Goal: Task Accomplishment & Management: Manage account settings

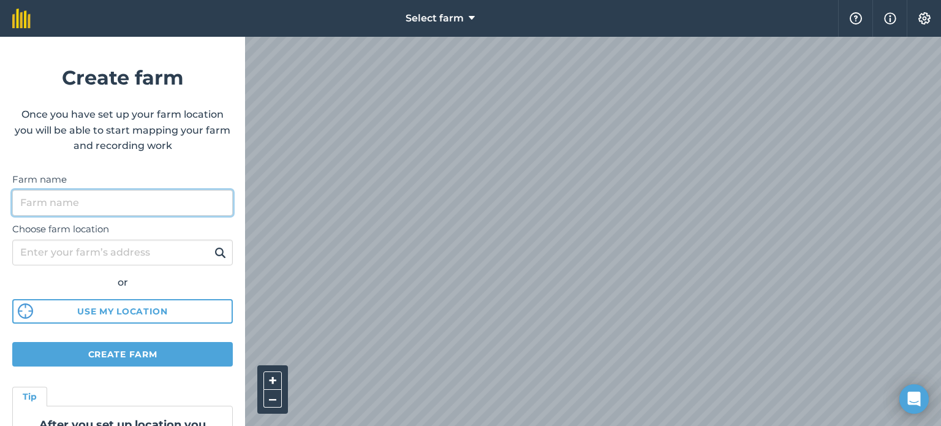
click at [117, 206] on input "Farm name" at bounding box center [122, 203] width 221 height 26
type input "[PERSON_NAME] plaas"
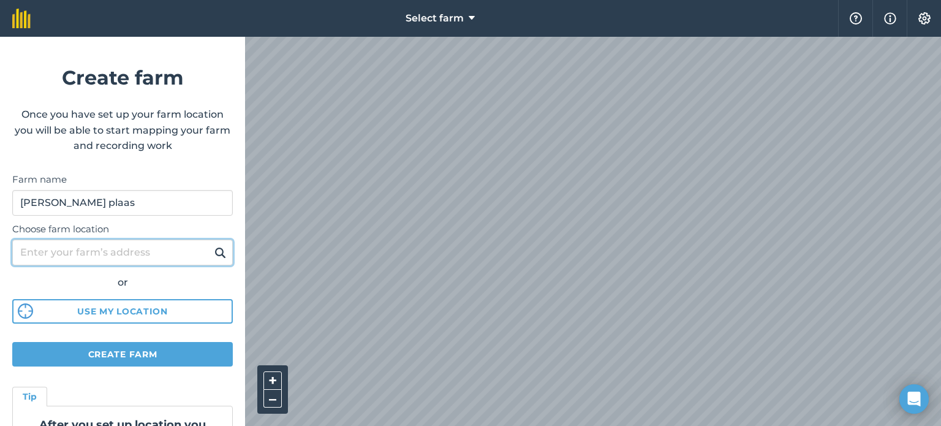
click at [78, 254] on input "Choose farm location" at bounding box center [122, 253] width 221 height 26
type input "lydenburg potloodspruit e10"
click at [211, 244] on button at bounding box center [220, 252] width 19 height 16
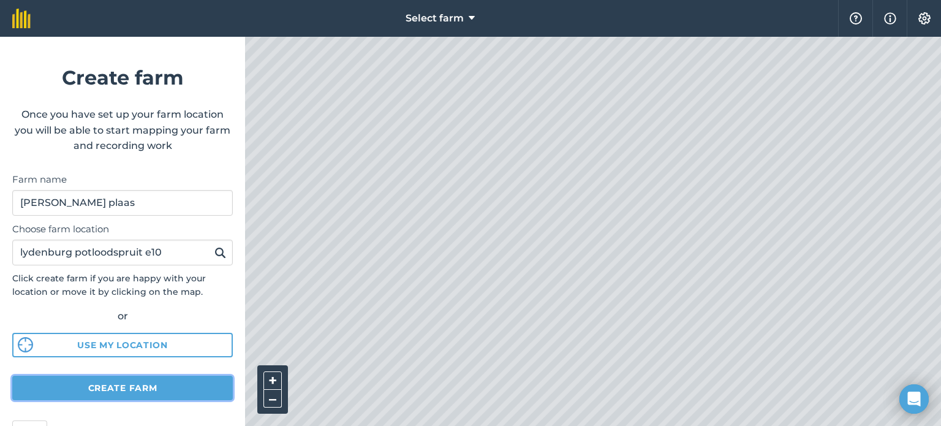
click at [86, 390] on button "Create farm" at bounding box center [122, 387] width 221 height 25
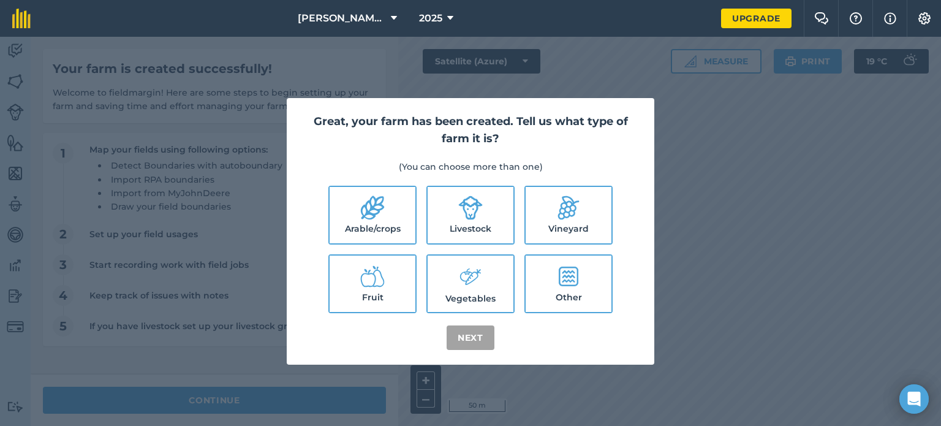
click at [769, 254] on div "Great, your farm has been created. Tell us what type of farm it is? (You can ch…" at bounding box center [470, 231] width 941 height 389
click at [828, 311] on div "Great, your farm has been created. Tell us what type of farm it is? (You can ch…" at bounding box center [470, 231] width 941 height 389
click at [567, 300] on label "Other" at bounding box center [569, 283] width 86 height 56
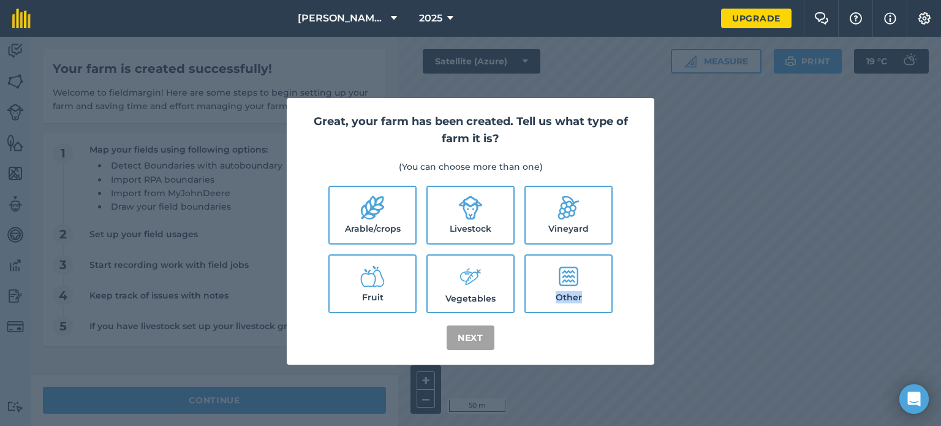
checkbox input "true"
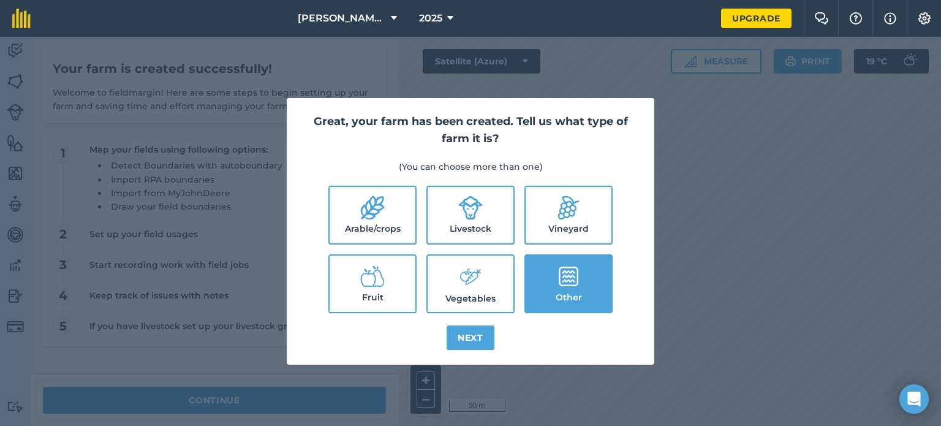
click at [361, 218] on icon at bounding box center [372, 208] width 23 height 24
checkbox input "true"
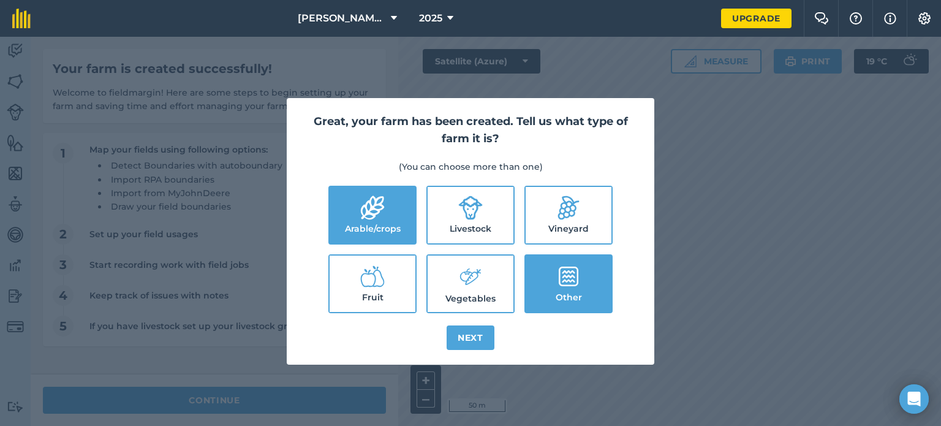
click at [582, 255] on label "Other" at bounding box center [569, 283] width 86 height 56
checkbox input "false"
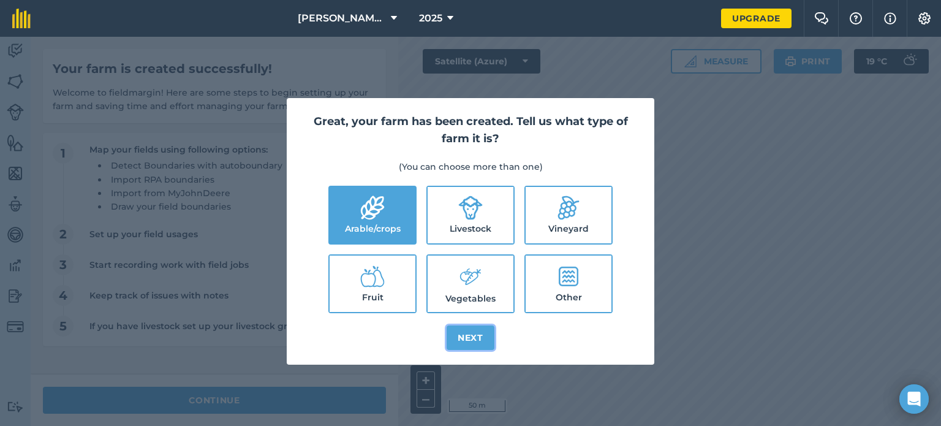
click at [461, 333] on button "Next" at bounding box center [471, 337] width 48 height 25
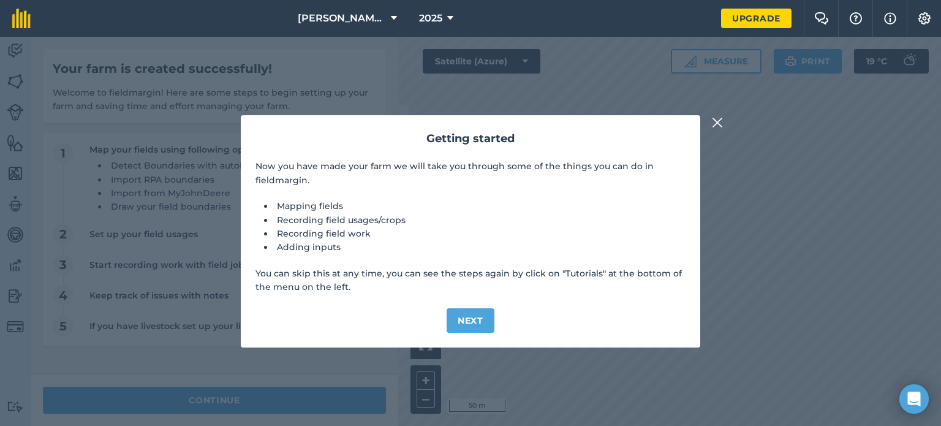
click at [716, 119] on img at bounding box center [717, 122] width 11 height 15
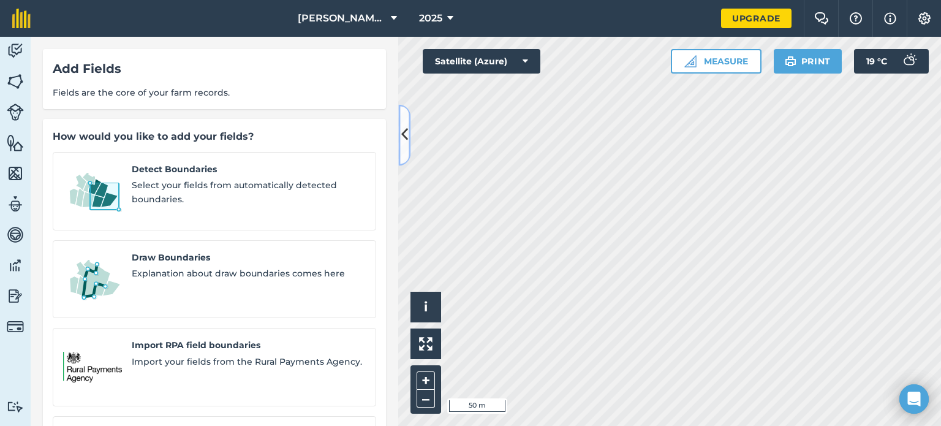
click at [401, 136] on icon at bounding box center [404, 134] width 7 height 21
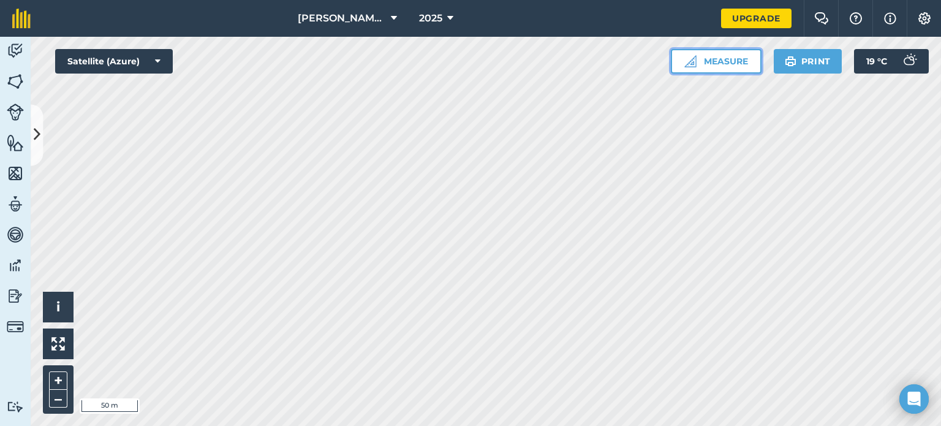
click at [692, 51] on button "Measure" at bounding box center [716, 61] width 91 height 25
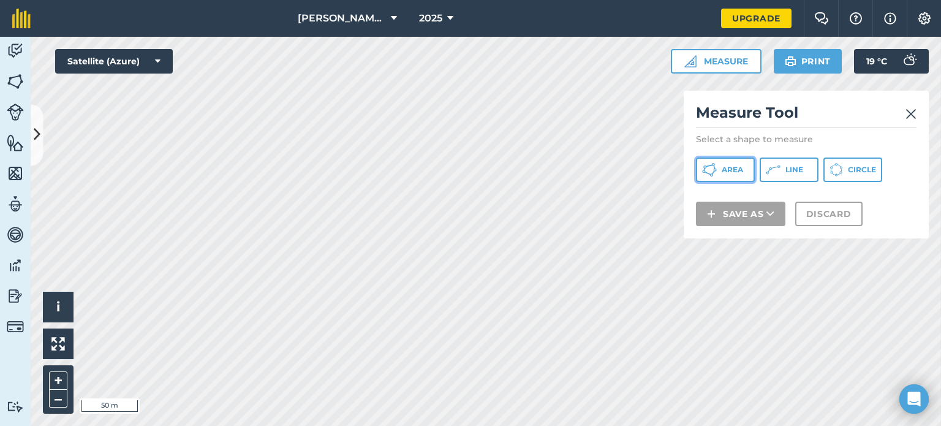
click at [714, 162] on icon at bounding box center [709, 169] width 15 height 15
click at [911, 109] on img at bounding box center [910, 114] width 11 height 15
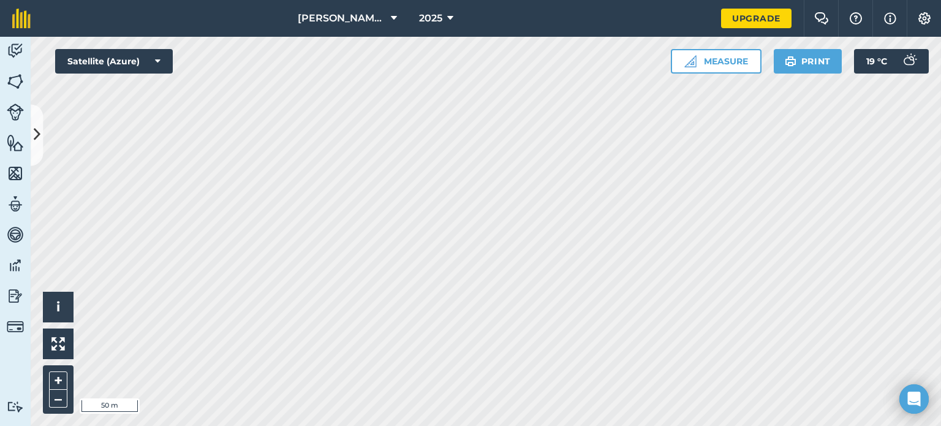
click at [573, 425] on html "[PERSON_NAME] plaas 2025 Upgrade Farm Chat Help Info Settings Map printing is n…" at bounding box center [470, 213] width 941 height 426
click at [13, 77] on img at bounding box center [15, 81] width 17 height 18
click at [696, 55] on button "Measure" at bounding box center [716, 61] width 91 height 25
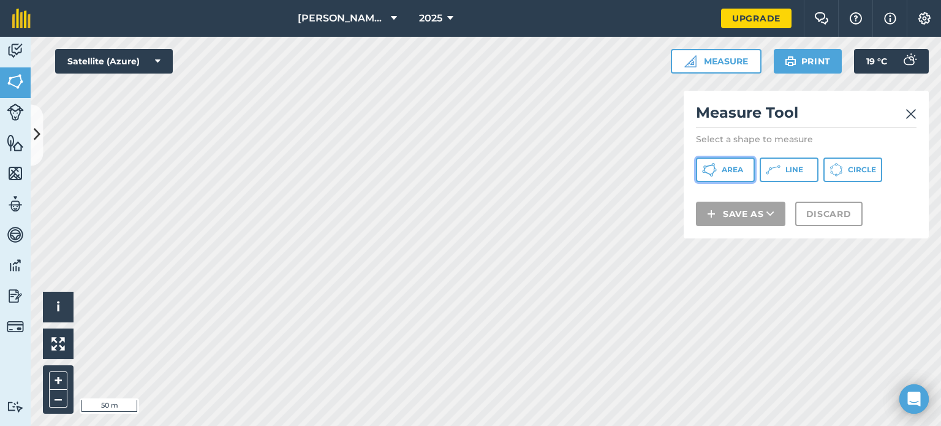
click at [717, 165] on button "Area" at bounding box center [725, 169] width 59 height 25
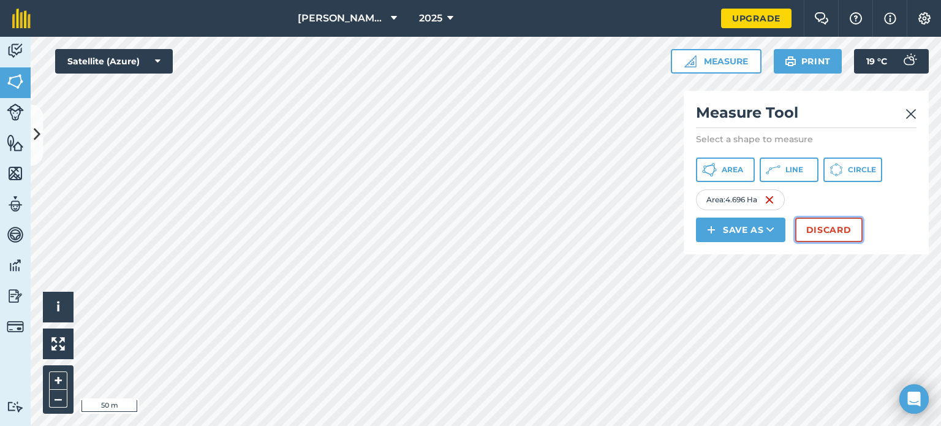
click at [809, 227] on button "Discard" at bounding box center [828, 229] width 67 height 25
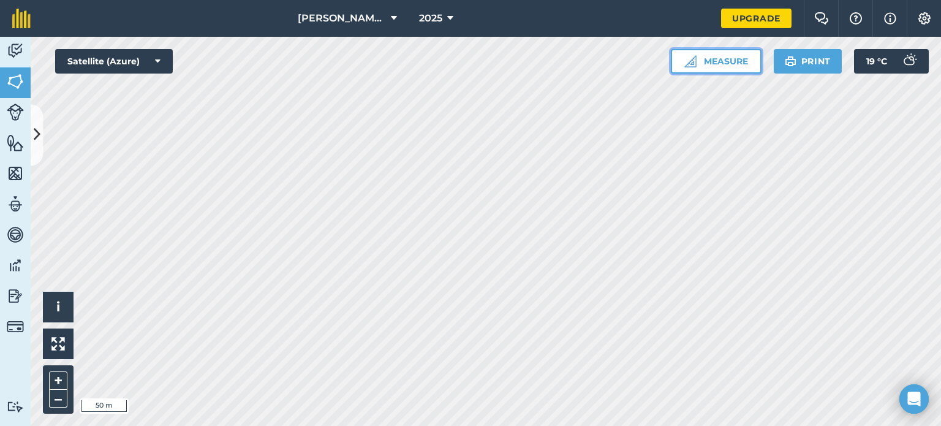
click at [712, 55] on button "Measure" at bounding box center [716, 61] width 91 height 25
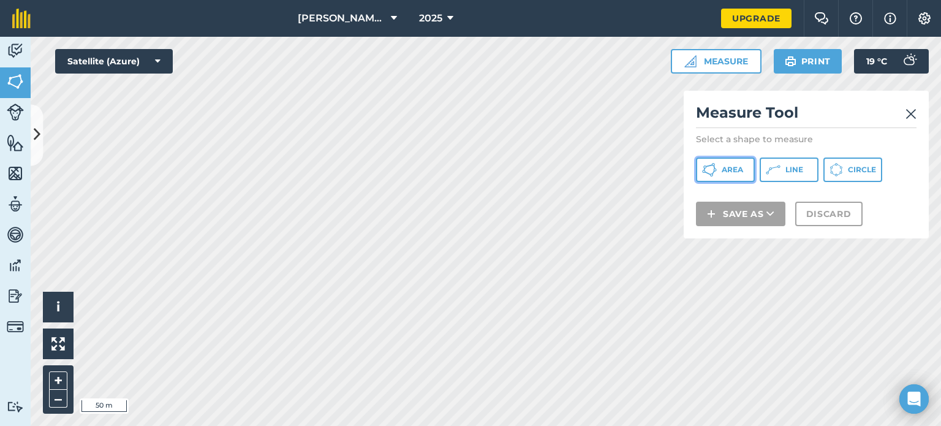
click at [716, 167] on button "Area" at bounding box center [725, 169] width 59 height 25
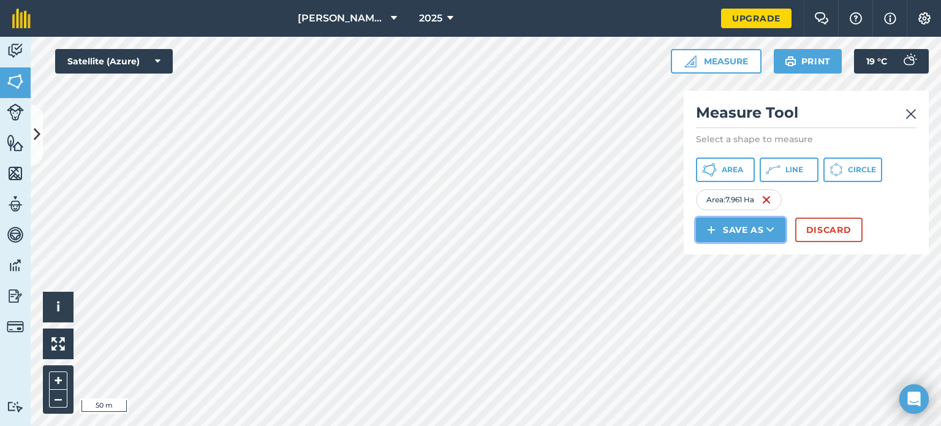
click at [713, 225] on img at bounding box center [711, 229] width 9 height 15
click at [723, 246] on link "Field" at bounding box center [741, 257] width 86 height 27
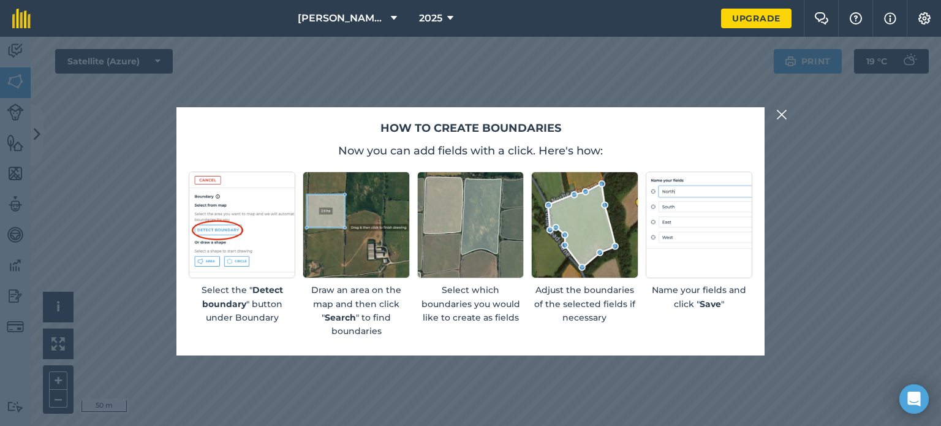
click at [779, 108] on img at bounding box center [781, 114] width 11 height 15
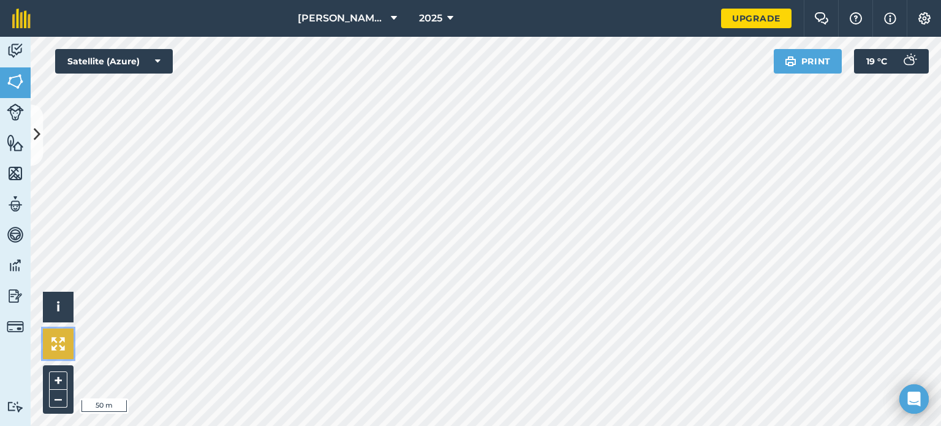
click at [55, 338] on img at bounding box center [57, 343] width 13 height 13
click at [32, 129] on button at bounding box center [37, 134] width 12 height 61
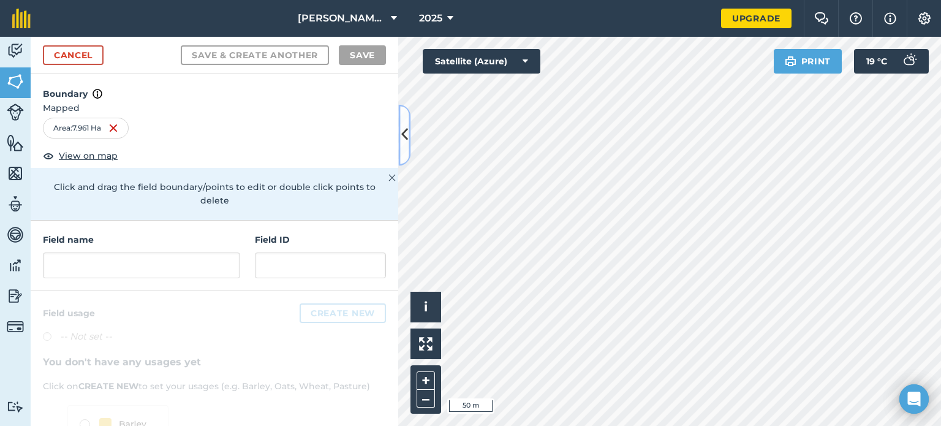
click at [32, 129] on div "Cancel Save & Create Another Save Boundary Mapped Area : 7.961 Ha View on map C…" at bounding box center [215, 231] width 368 height 389
click at [50, 264] on input "text" at bounding box center [141, 265] width 197 height 26
click at [59, 51] on link "Cancel" at bounding box center [73, 55] width 61 height 20
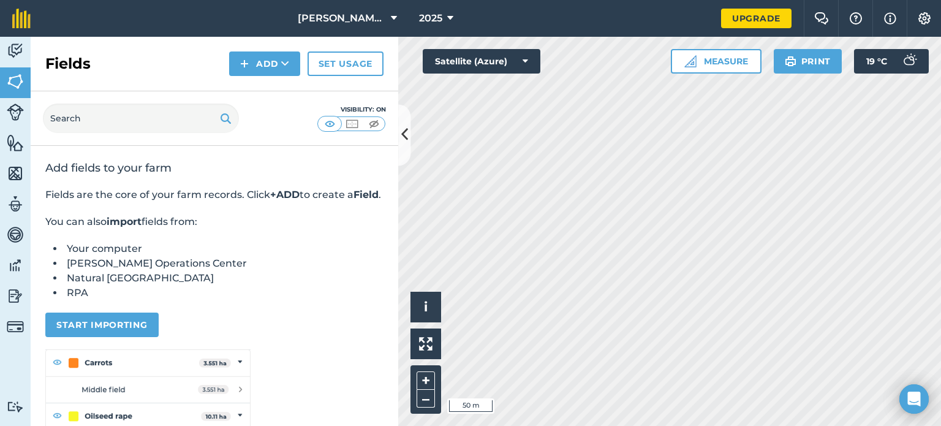
scroll to position [176, 0]
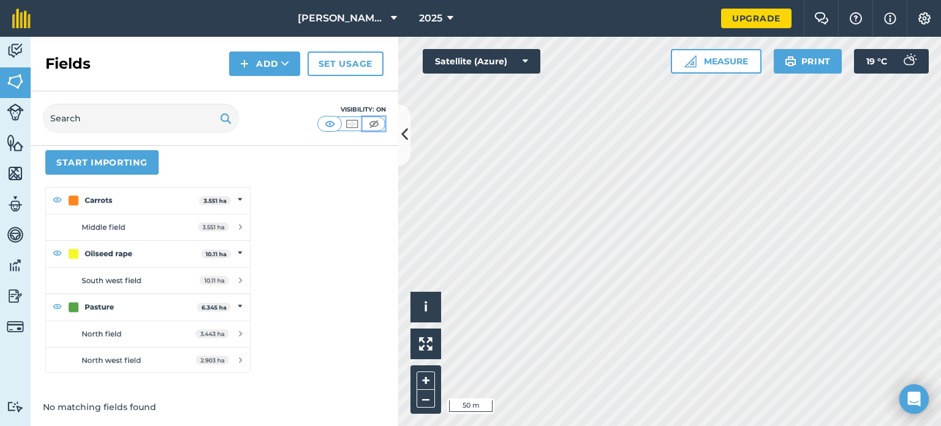
click at [374, 119] on img at bounding box center [373, 124] width 15 height 12
click at [373, 124] on img at bounding box center [373, 124] width 15 height 12
click at [352, 118] on img at bounding box center [351, 124] width 15 height 12
click at [13, 176] on img at bounding box center [15, 173] width 17 height 18
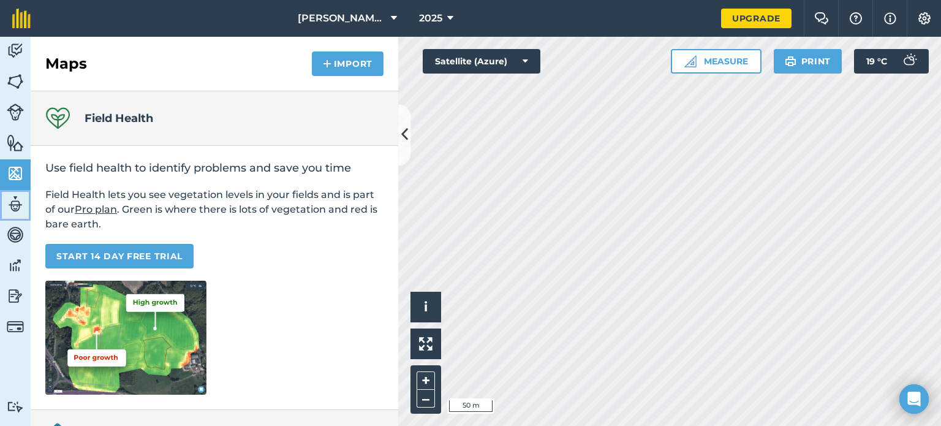
click at [9, 196] on img at bounding box center [15, 204] width 17 height 18
select select "MEMBER"
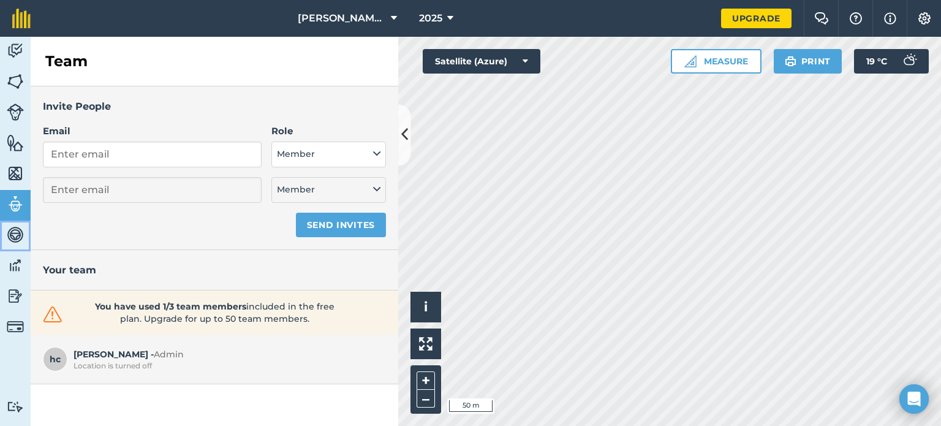
click at [10, 233] on img at bounding box center [15, 234] width 17 height 18
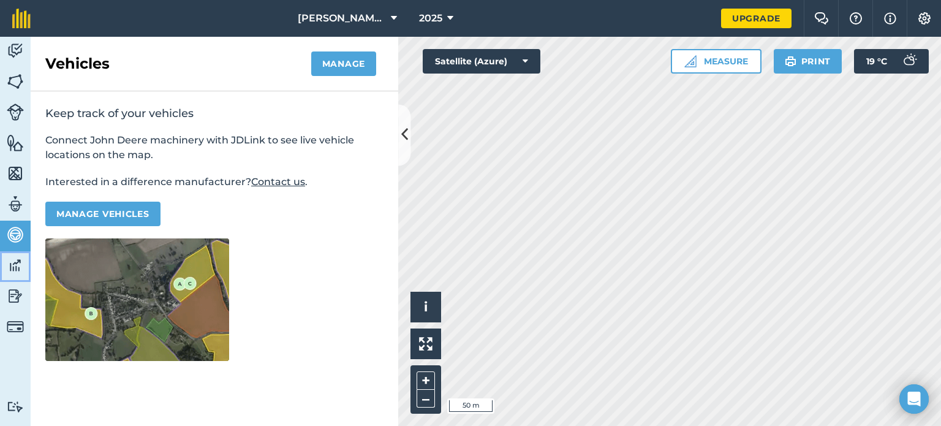
click at [13, 258] on img at bounding box center [15, 265] width 17 height 18
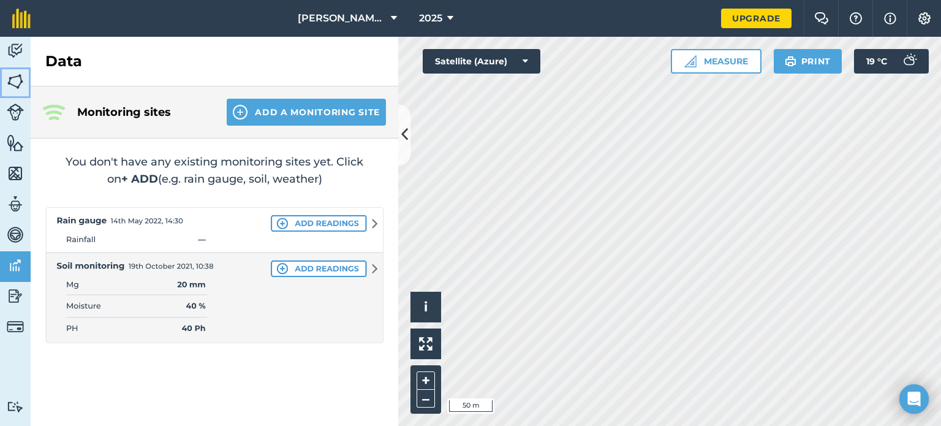
click at [12, 77] on img at bounding box center [15, 81] width 17 height 18
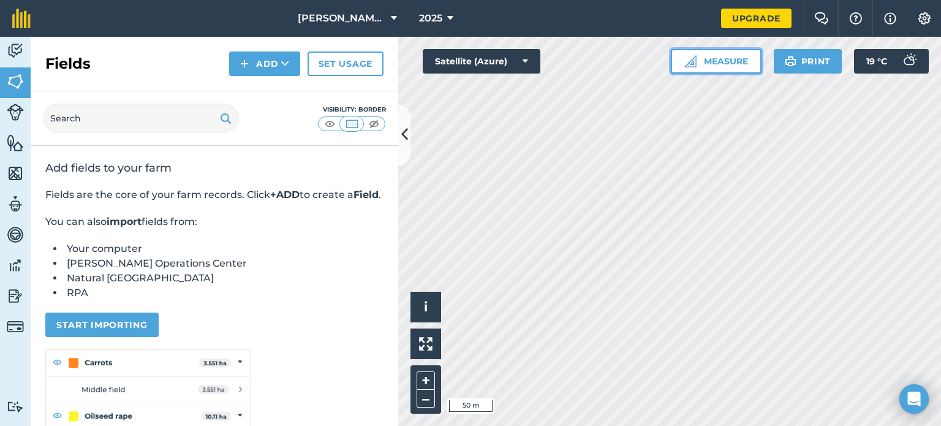
click at [706, 56] on button "Measure" at bounding box center [716, 61] width 91 height 25
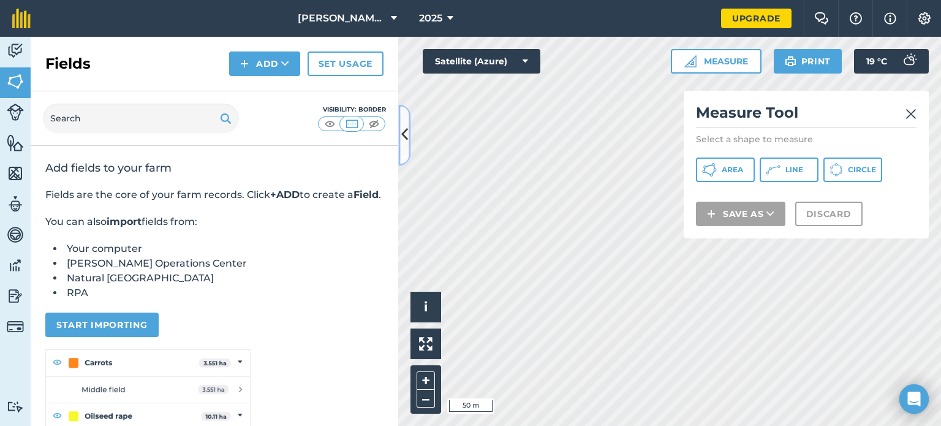
click at [402, 127] on icon at bounding box center [404, 134] width 7 height 21
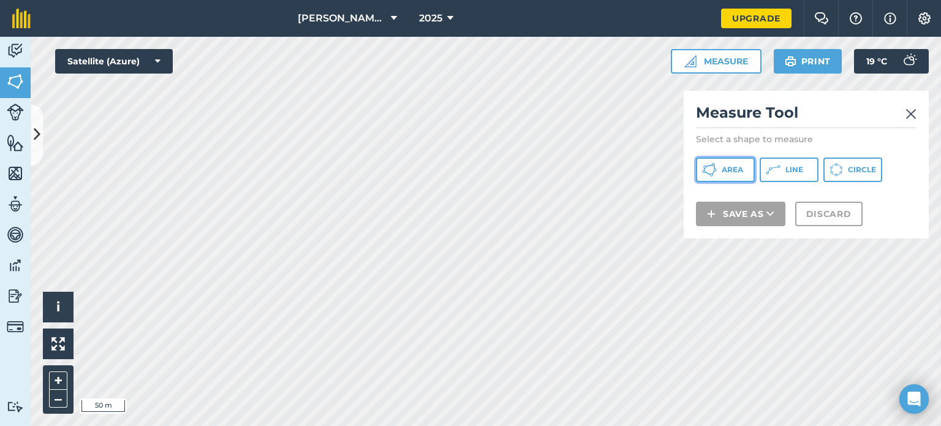
click at [714, 167] on icon at bounding box center [714, 167] width 2 height 4
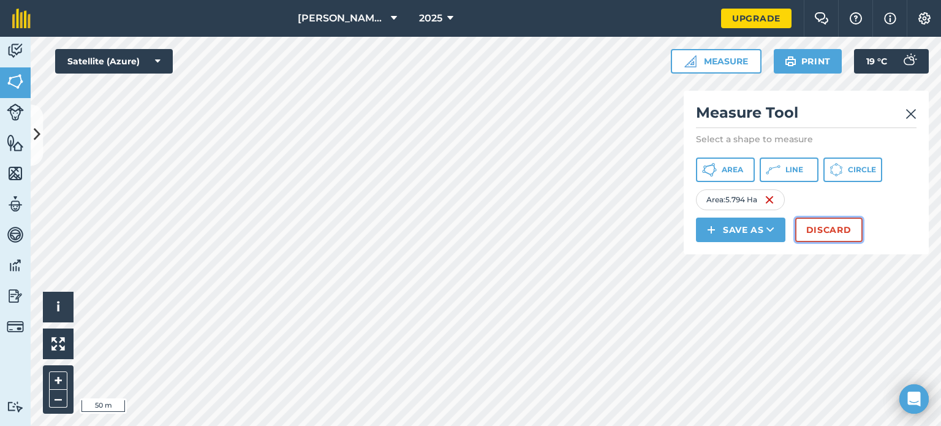
click at [816, 227] on button "Discard" at bounding box center [828, 229] width 67 height 25
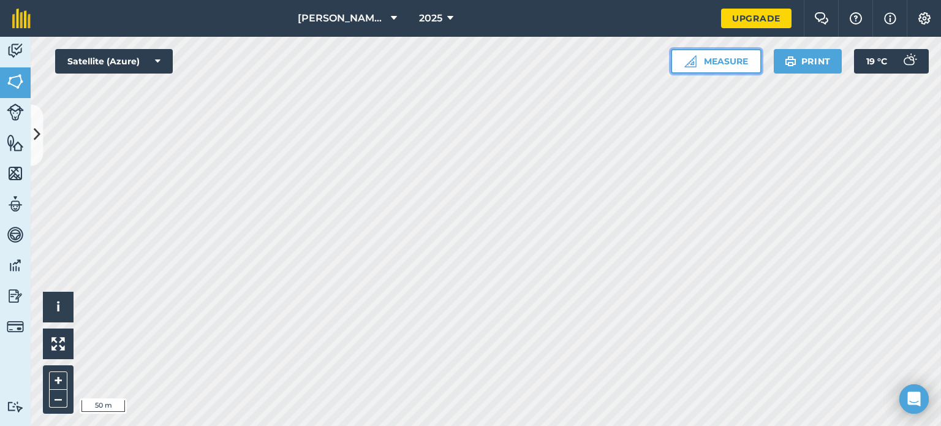
click at [702, 56] on button "Measure" at bounding box center [716, 61] width 91 height 25
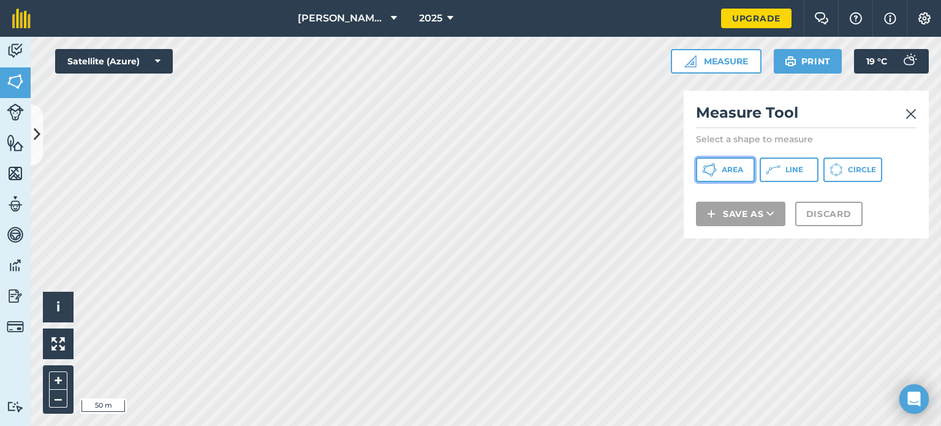
click at [716, 165] on button "Area" at bounding box center [725, 169] width 59 height 25
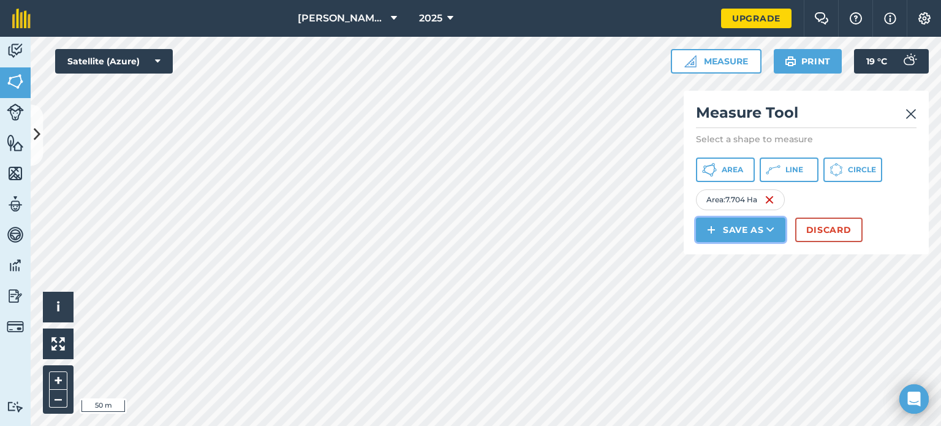
click at [768, 225] on icon at bounding box center [770, 230] width 8 height 12
click at [774, 231] on icon at bounding box center [770, 230] width 8 height 12
click at [753, 254] on link "Field" at bounding box center [741, 257] width 86 height 27
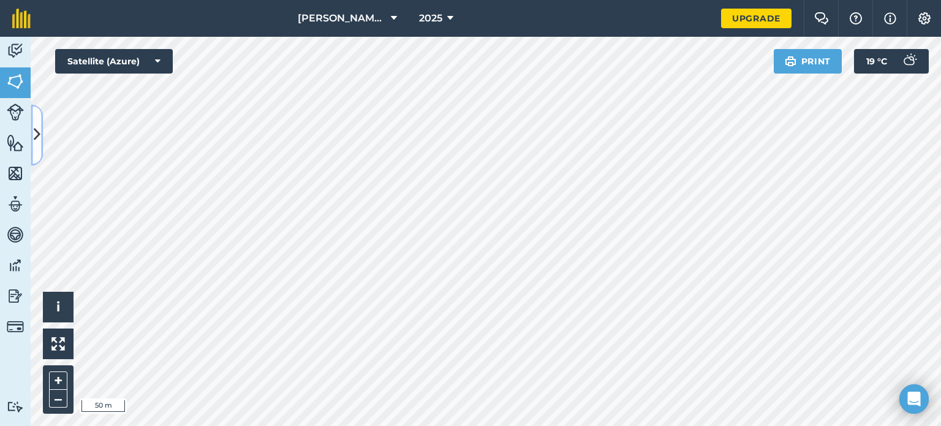
click at [36, 119] on button at bounding box center [37, 134] width 12 height 61
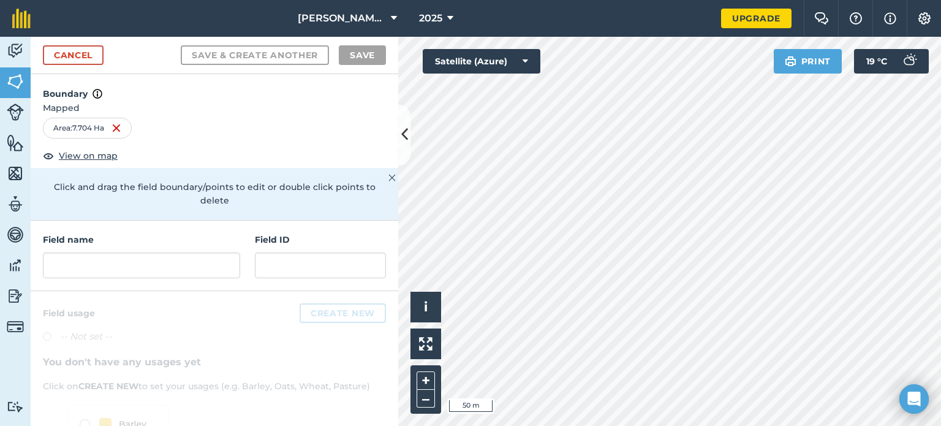
click at [388, 174] on img at bounding box center [391, 177] width 7 height 15
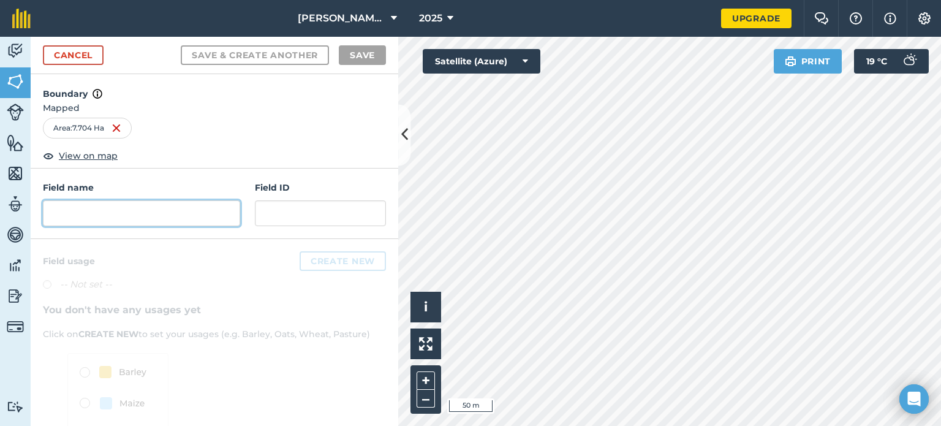
click at [126, 215] on input "text" at bounding box center [141, 213] width 197 height 26
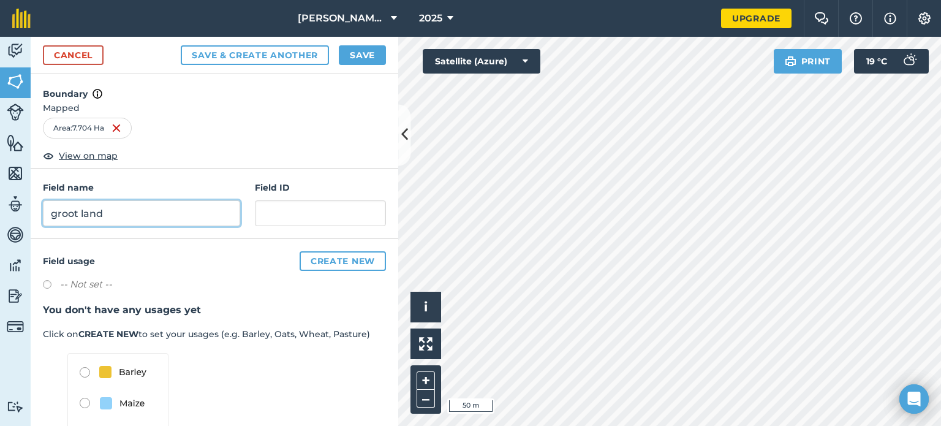
type input "groot land"
click at [311, 255] on button "Create new" at bounding box center [343, 261] width 86 height 20
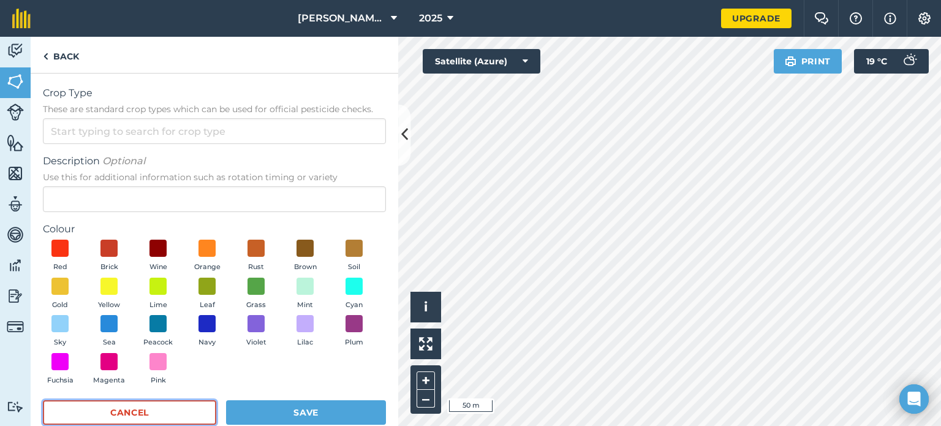
click at [162, 412] on button "Cancel" at bounding box center [129, 412] width 173 height 25
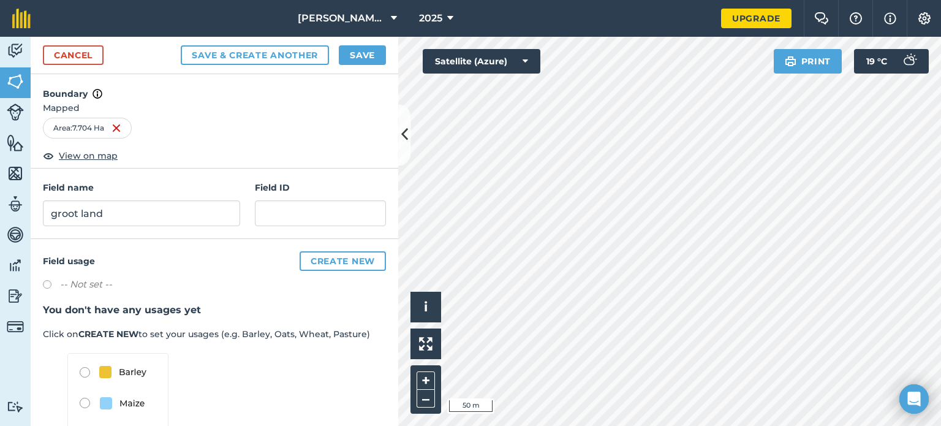
click at [47, 281] on label at bounding box center [51, 286] width 17 height 12
radio input "true"
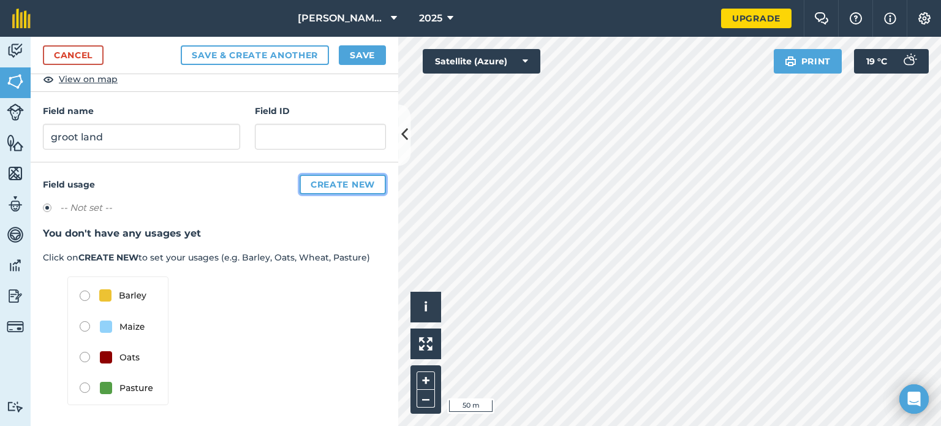
click at [334, 175] on button "Create new" at bounding box center [343, 185] width 86 height 20
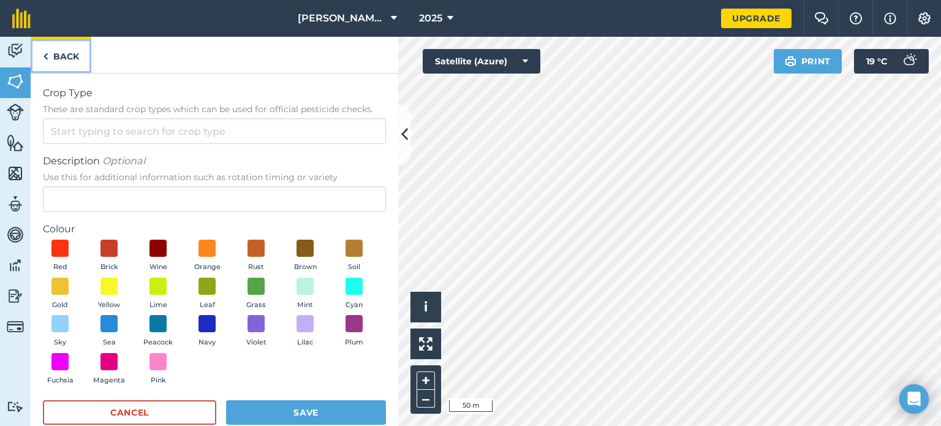
click at [45, 55] on img at bounding box center [46, 56] width 6 height 15
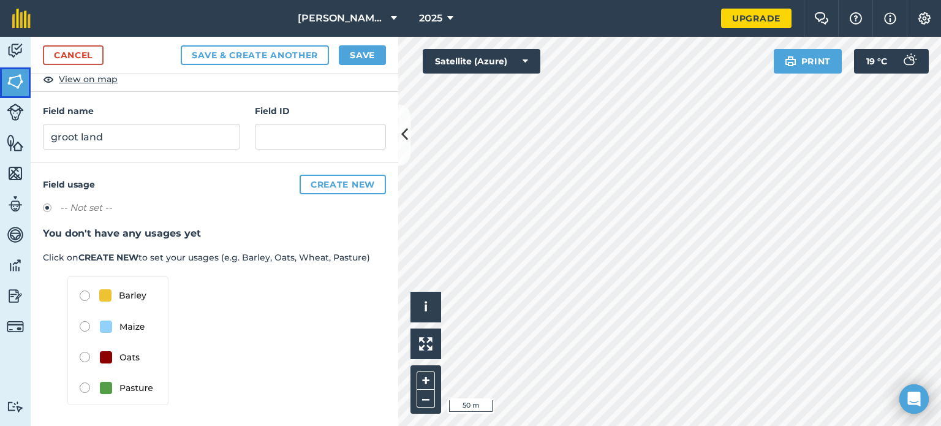
click at [17, 80] on img at bounding box center [15, 81] width 17 height 18
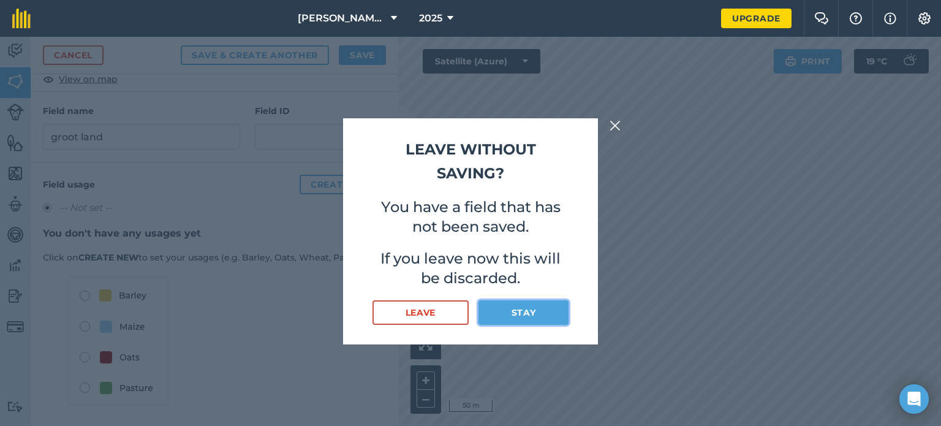
click at [495, 305] on button "Stay" at bounding box center [523, 312] width 90 height 25
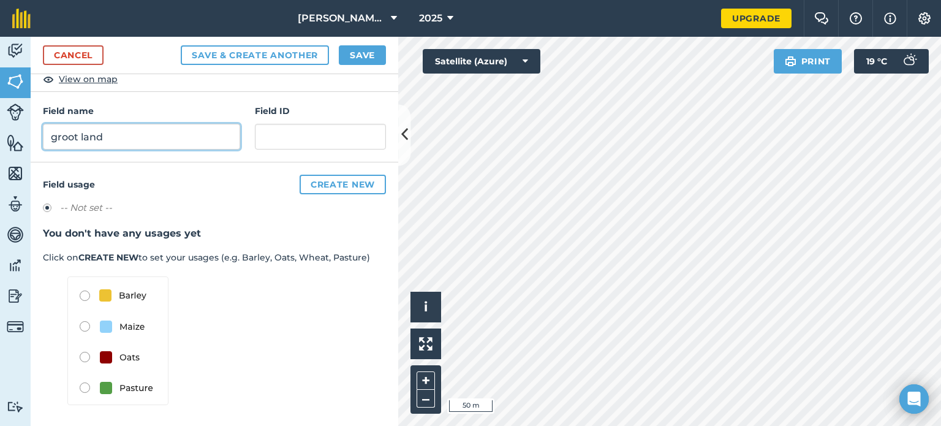
click at [138, 134] on input "groot land" at bounding box center [141, 137] width 197 height 26
type input "g"
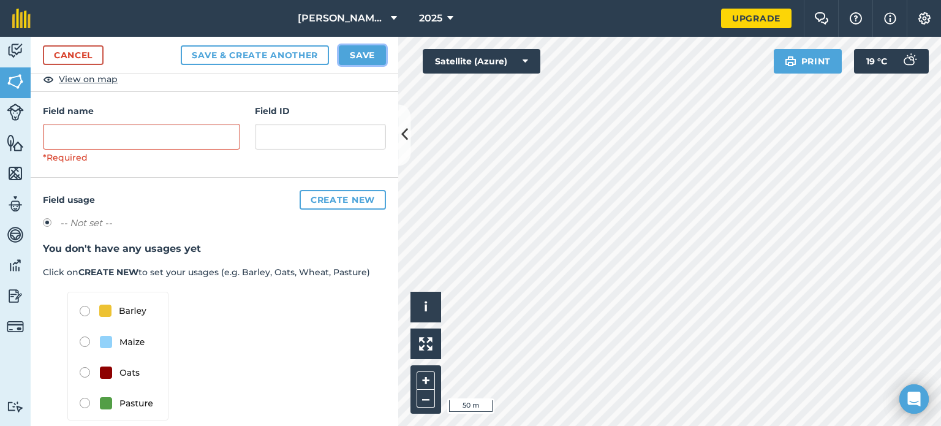
click at [375, 47] on button "Save" at bounding box center [362, 55] width 47 height 20
click at [160, 134] on input "text" at bounding box center [141, 137] width 197 height 26
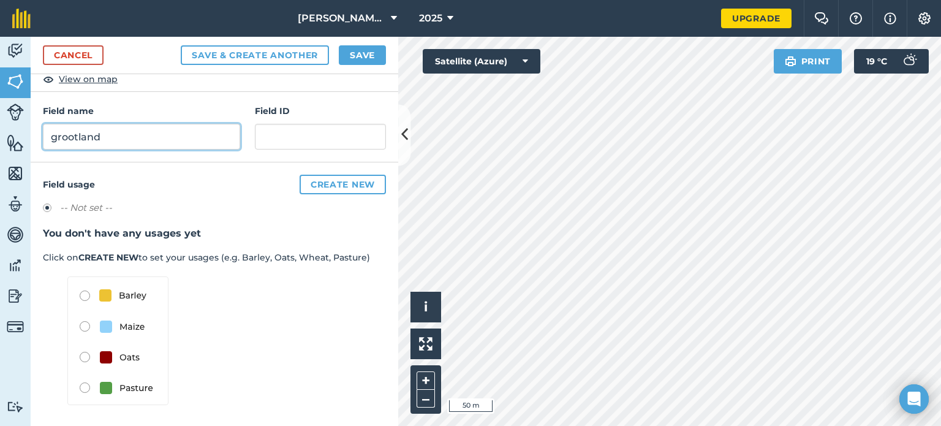
type input "grootland"
click at [363, 45] on button "Save" at bounding box center [362, 55] width 47 height 20
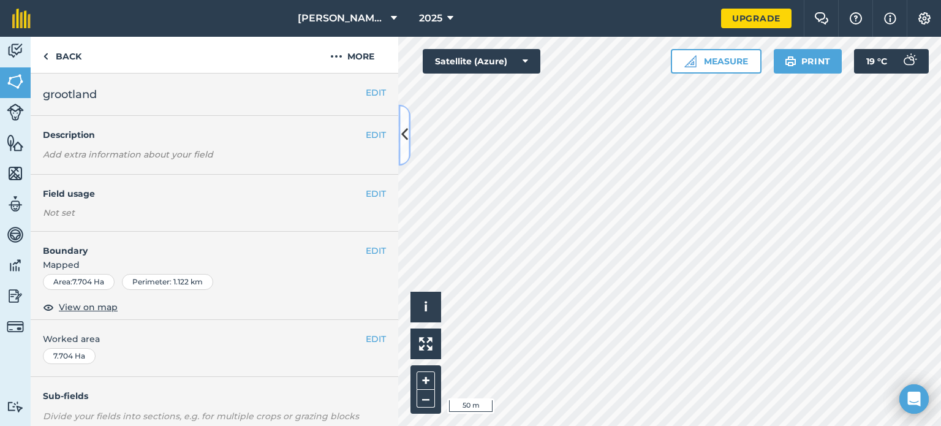
click at [404, 123] on button at bounding box center [404, 134] width 12 height 61
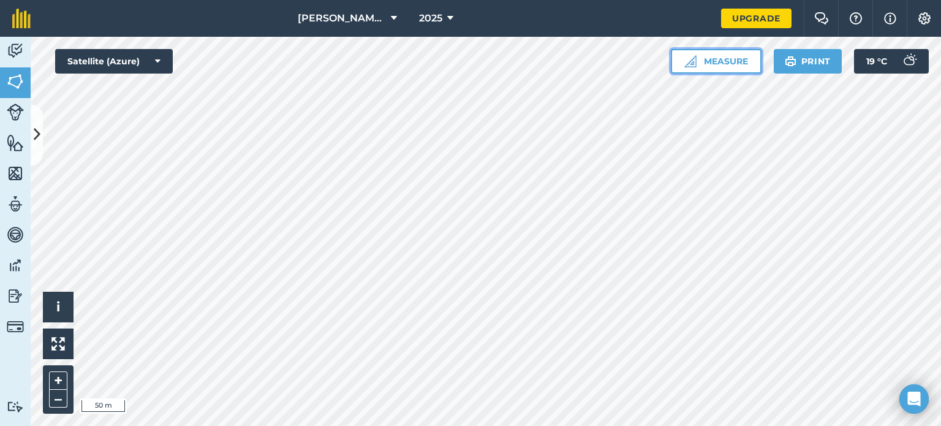
click at [681, 58] on button "Measure" at bounding box center [716, 61] width 91 height 25
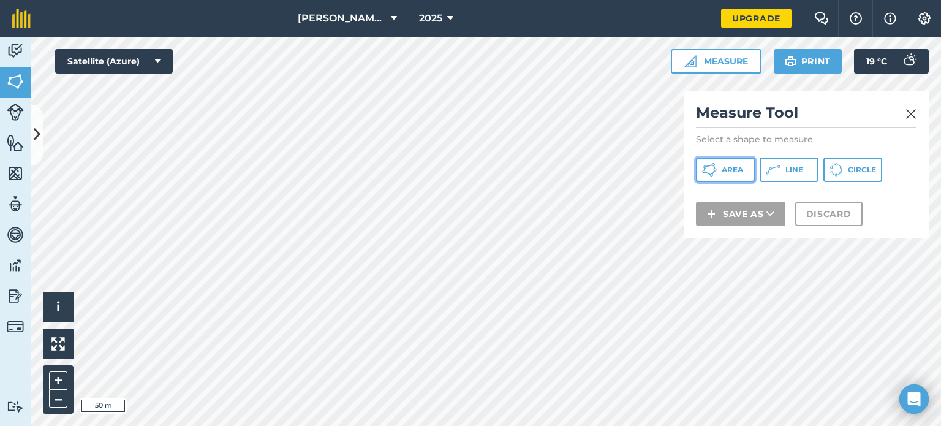
click at [716, 164] on button "Area" at bounding box center [725, 169] width 59 height 25
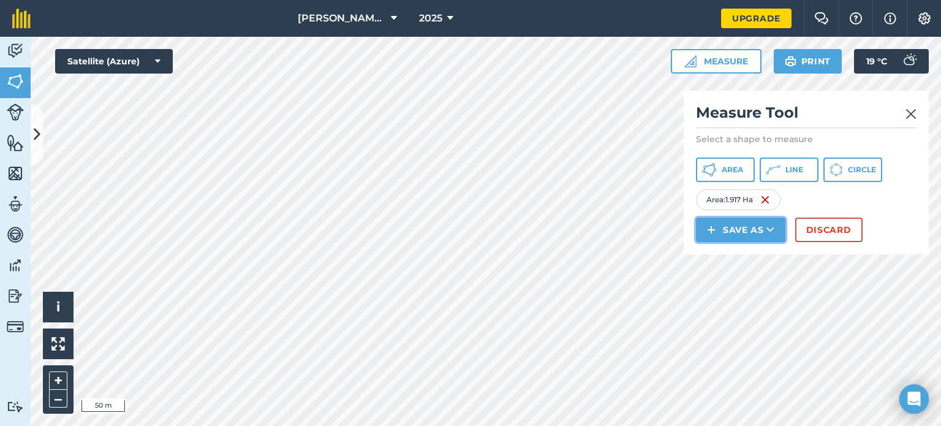
click at [774, 225] on button "Save as" at bounding box center [740, 229] width 89 height 25
click at [749, 255] on link "Field" at bounding box center [741, 257] width 86 height 27
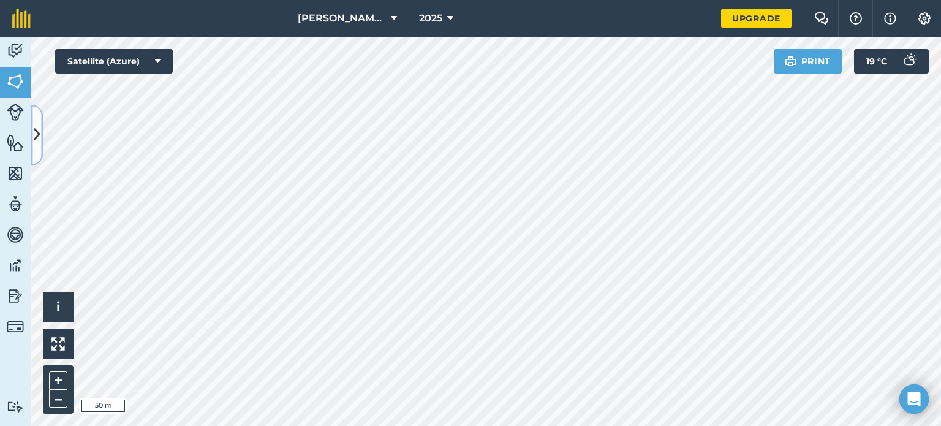
click at [38, 123] on button at bounding box center [37, 134] width 12 height 61
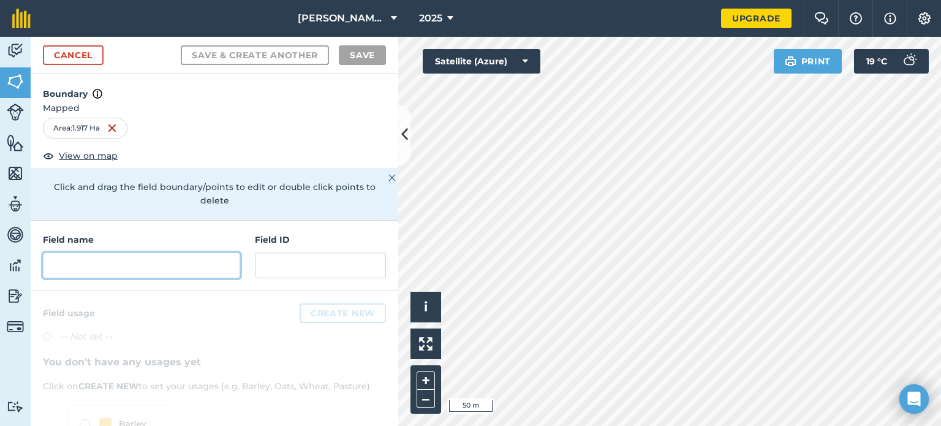
click at [91, 262] on input "text" at bounding box center [141, 265] width 197 height 26
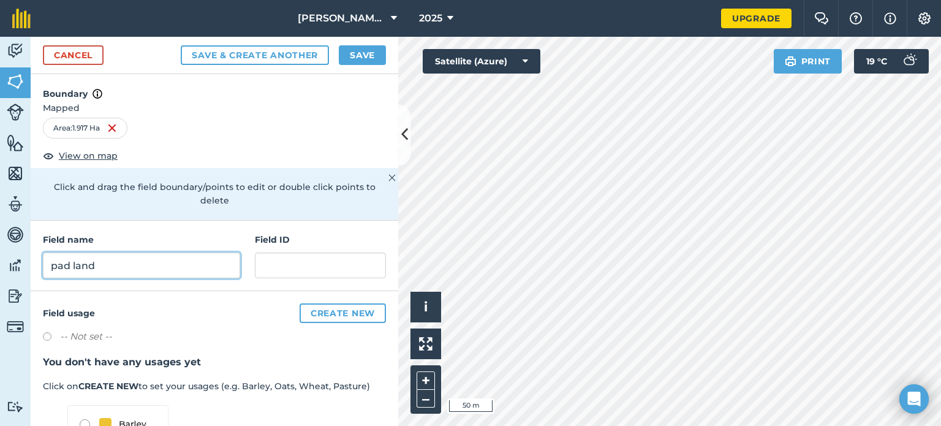
type input "pad land"
click at [358, 52] on button "Save" at bounding box center [362, 55] width 47 height 20
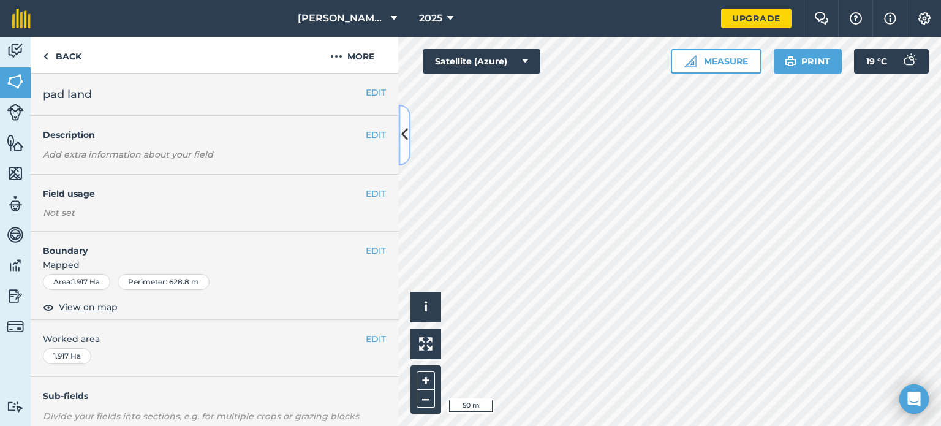
click at [402, 126] on icon at bounding box center [404, 134] width 7 height 21
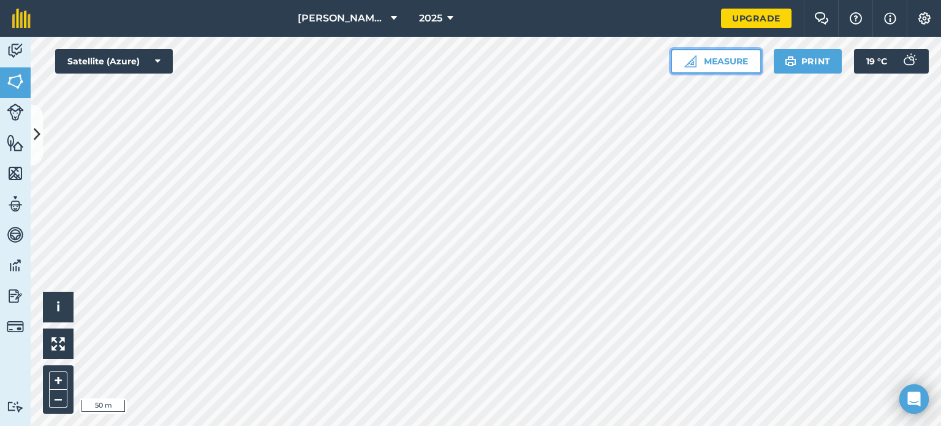
click at [698, 56] on button "Measure" at bounding box center [716, 61] width 91 height 25
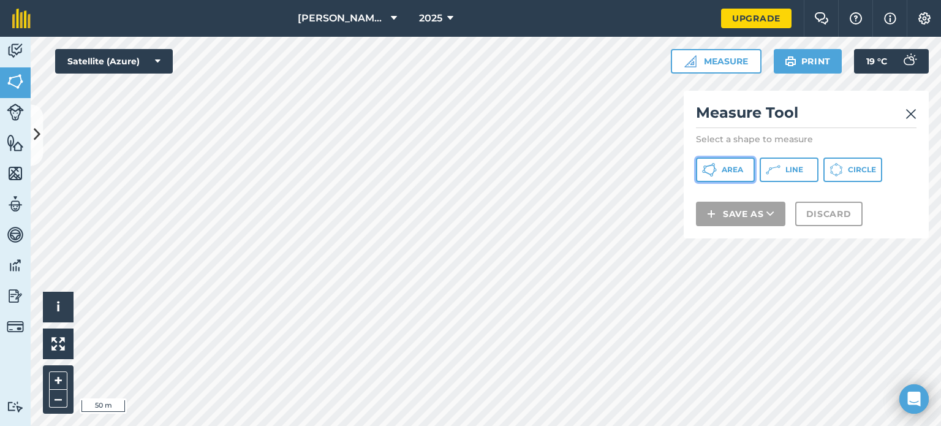
click at [721, 159] on button "Area" at bounding box center [725, 169] width 59 height 25
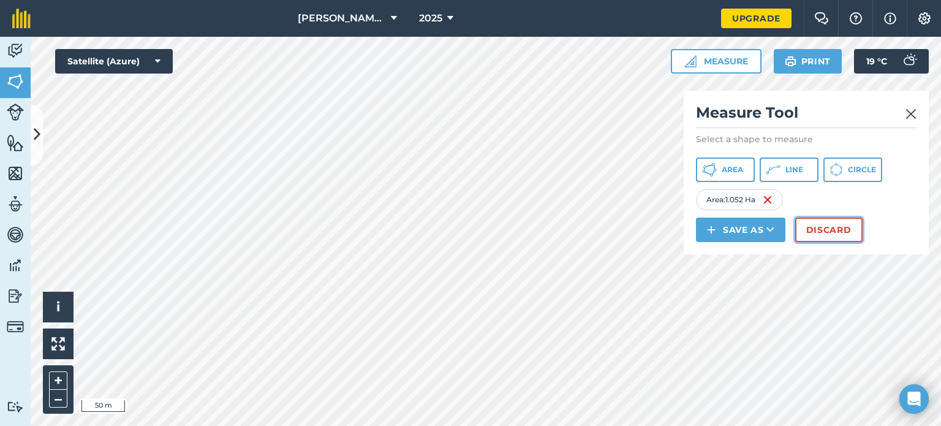
click at [821, 227] on button "Discard" at bounding box center [828, 229] width 67 height 25
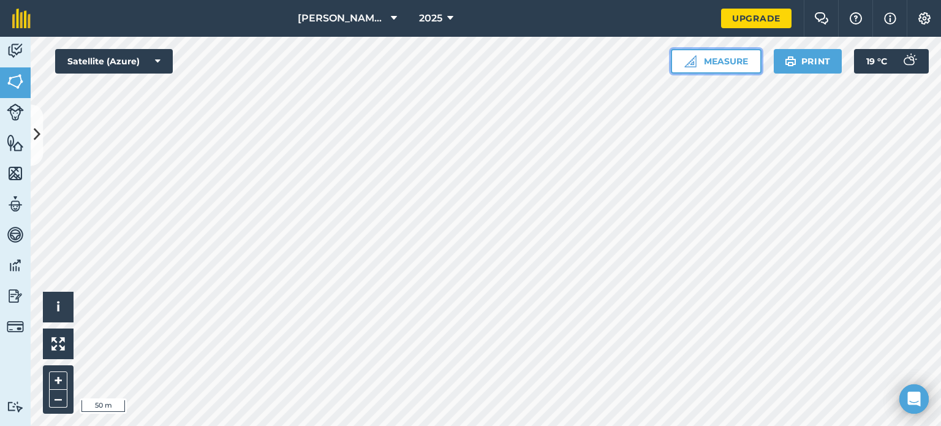
click at [712, 49] on button "Measure" at bounding box center [716, 61] width 91 height 25
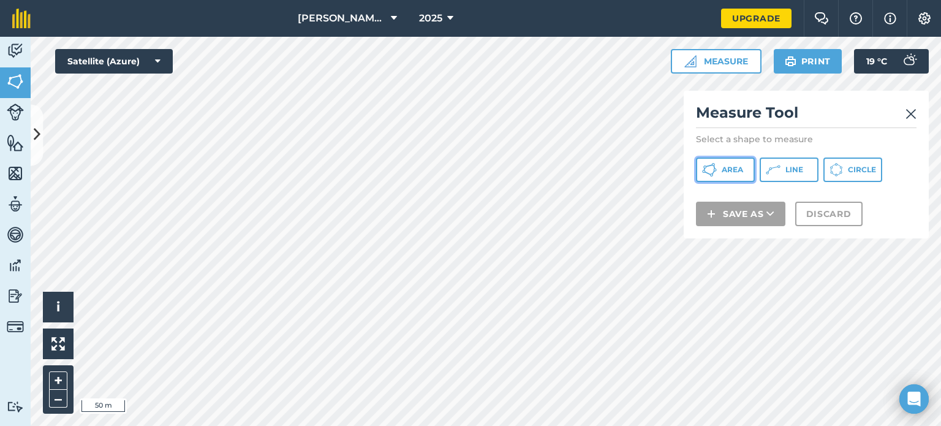
click at [715, 164] on icon at bounding box center [709, 169] width 15 height 15
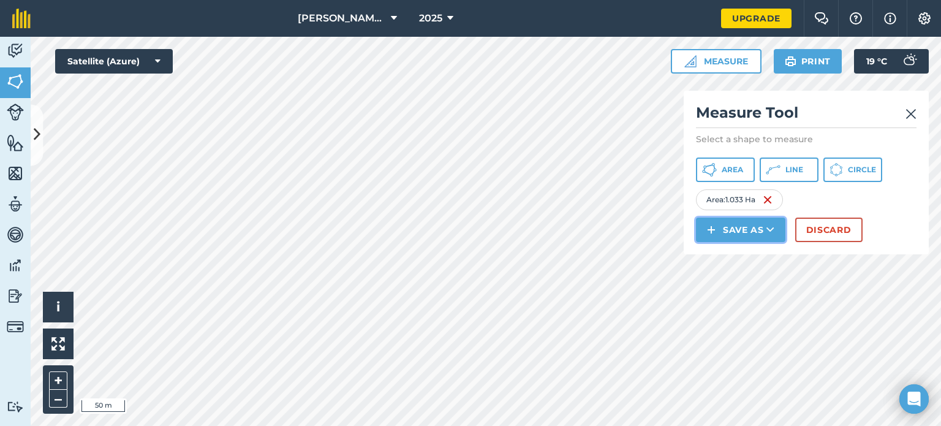
click at [762, 225] on button "Save as" at bounding box center [740, 229] width 89 height 25
click at [745, 252] on link "Field" at bounding box center [741, 257] width 86 height 27
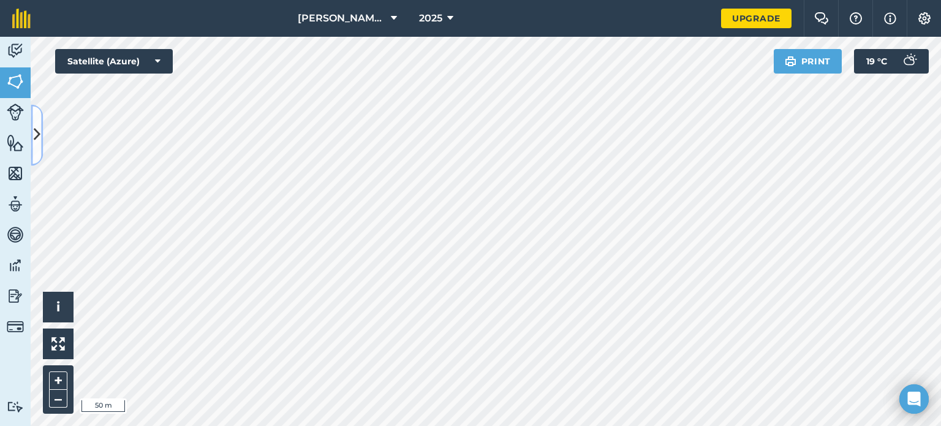
click at [37, 130] on icon at bounding box center [37, 134] width 7 height 21
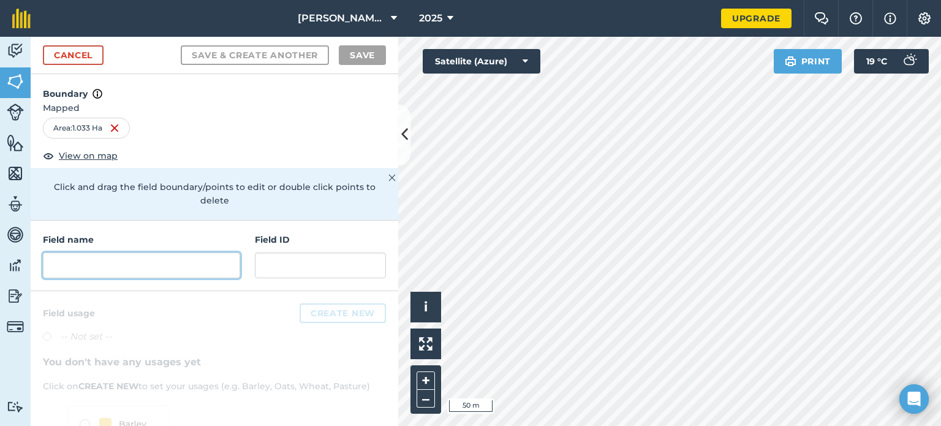
click at [153, 260] on input "text" at bounding box center [141, 265] width 197 height 26
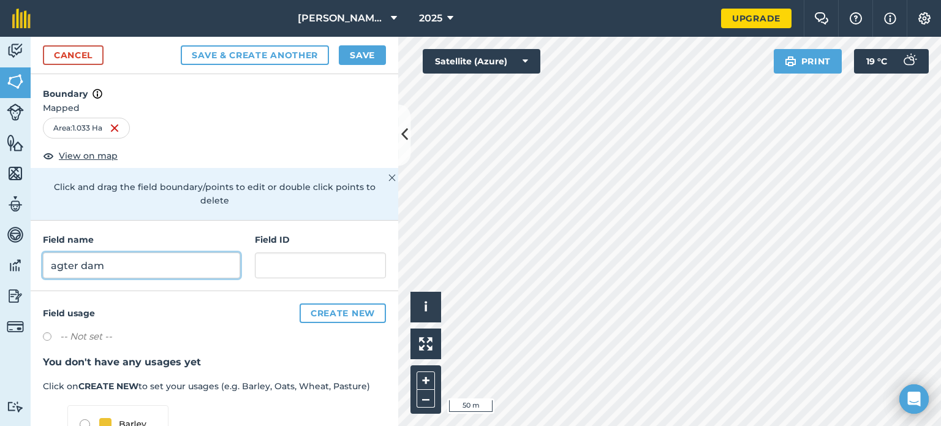
type input "agter dam"
click at [356, 51] on button "Save" at bounding box center [362, 55] width 47 height 20
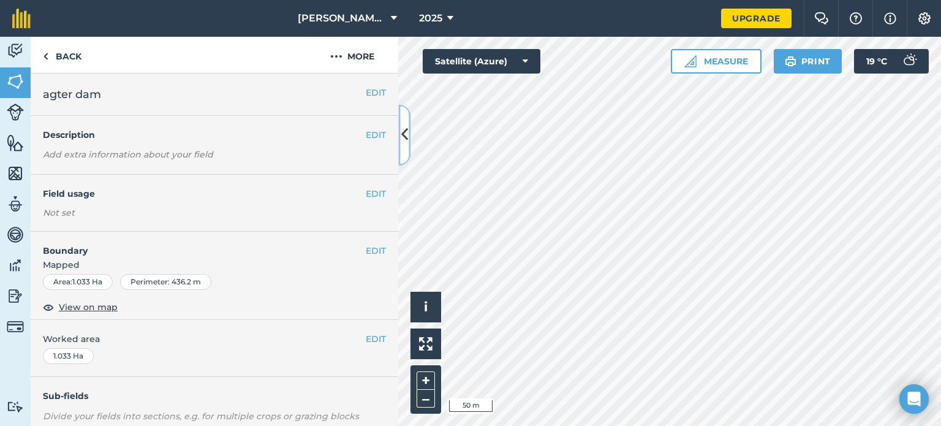
click at [407, 129] on icon at bounding box center [404, 134] width 7 height 21
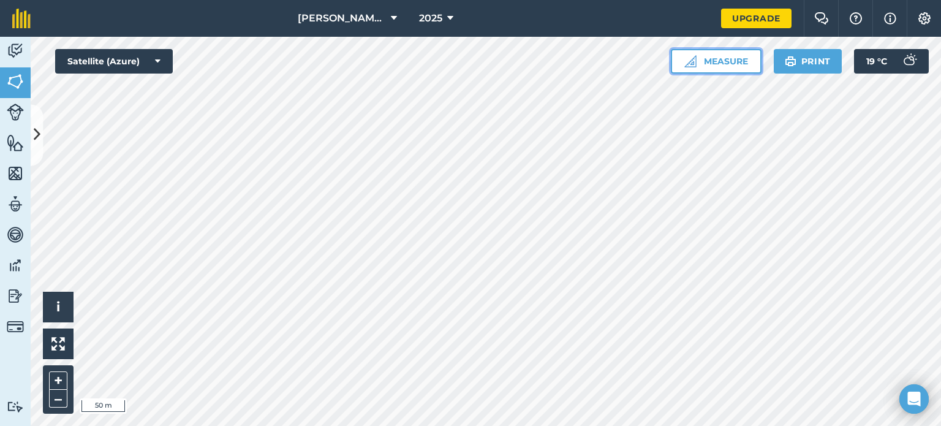
click at [688, 51] on button "Measure" at bounding box center [716, 61] width 91 height 25
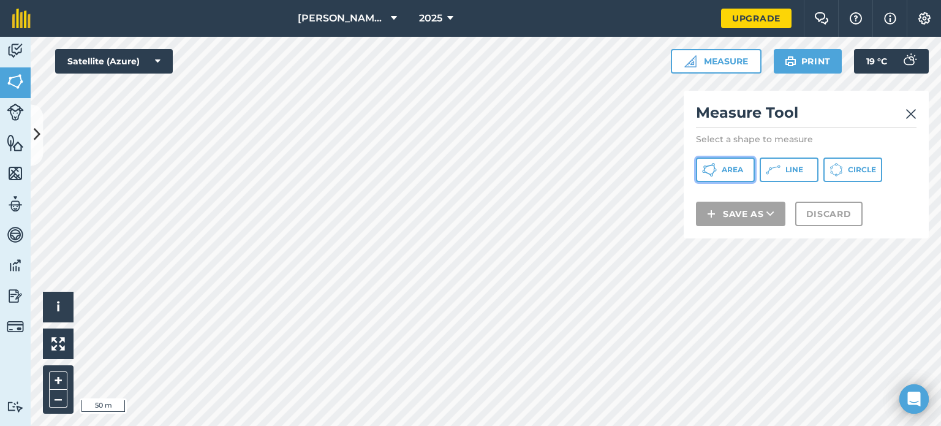
click at [707, 166] on icon at bounding box center [709, 169] width 15 height 15
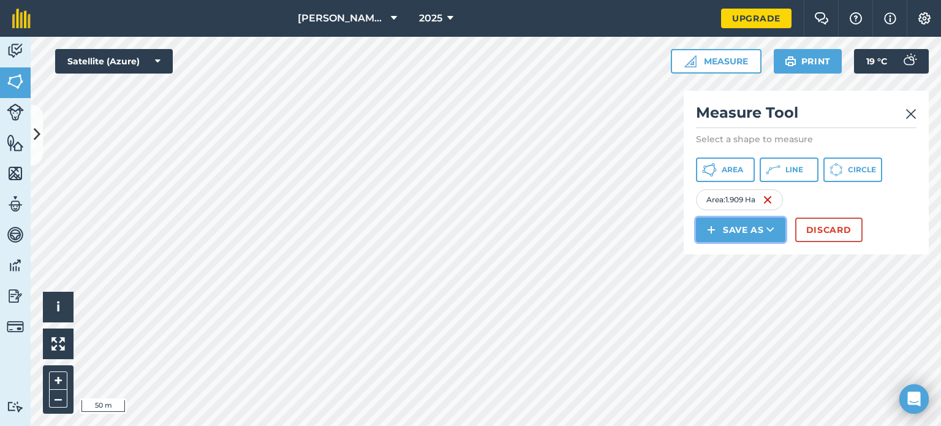
click at [771, 224] on icon at bounding box center [770, 230] width 8 height 12
click at [753, 257] on link "Field" at bounding box center [741, 257] width 86 height 27
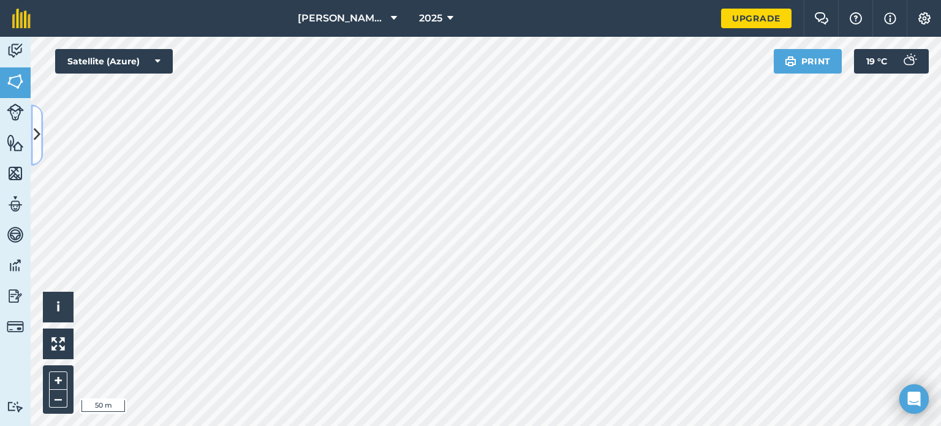
click at [34, 132] on icon at bounding box center [37, 134] width 7 height 21
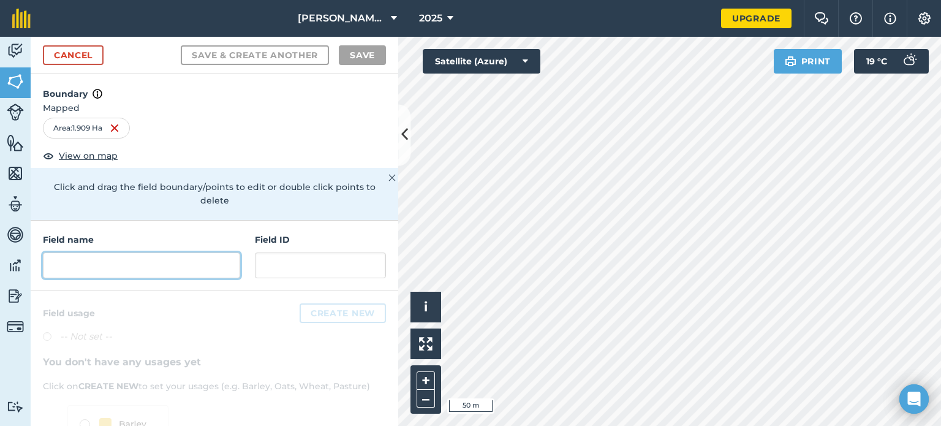
click at [81, 260] on input "text" at bounding box center [141, 265] width 197 height 26
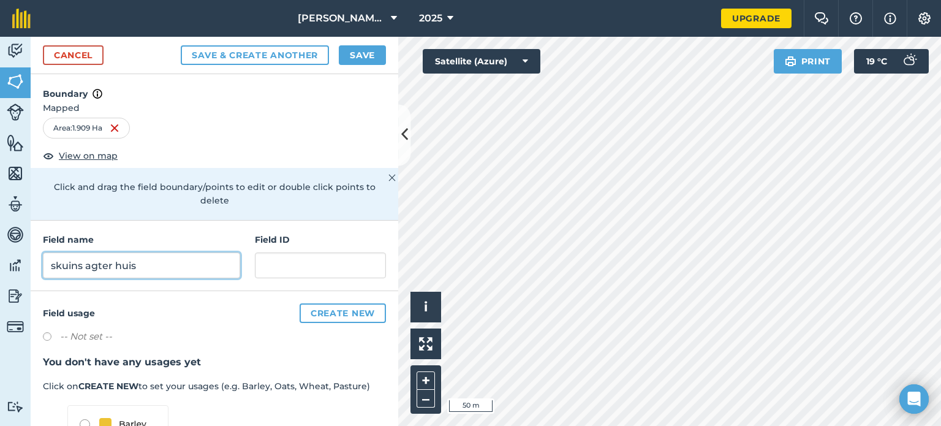
type input "skuins agter huis"
click at [368, 52] on button "Save" at bounding box center [362, 55] width 47 height 20
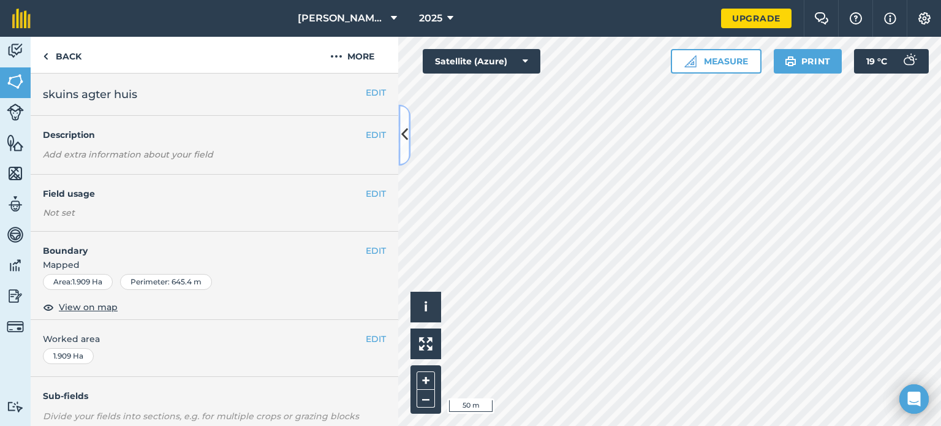
click at [404, 130] on icon at bounding box center [404, 134] width 7 height 21
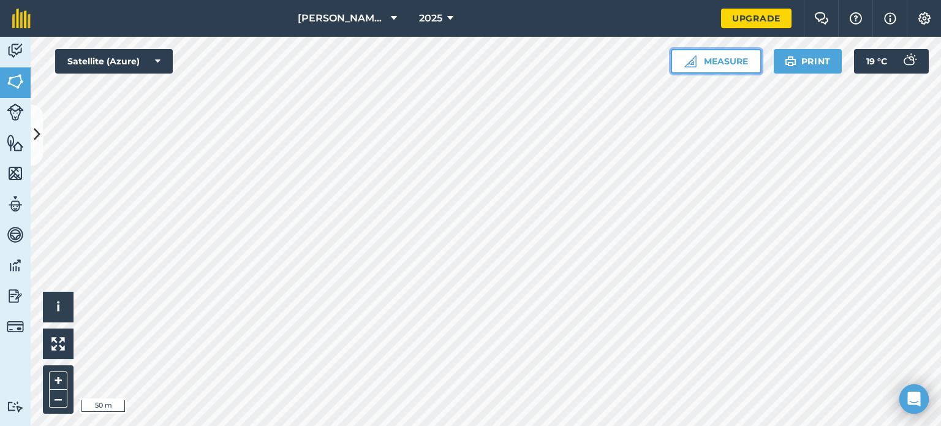
click at [722, 63] on button "Measure" at bounding box center [716, 61] width 91 height 25
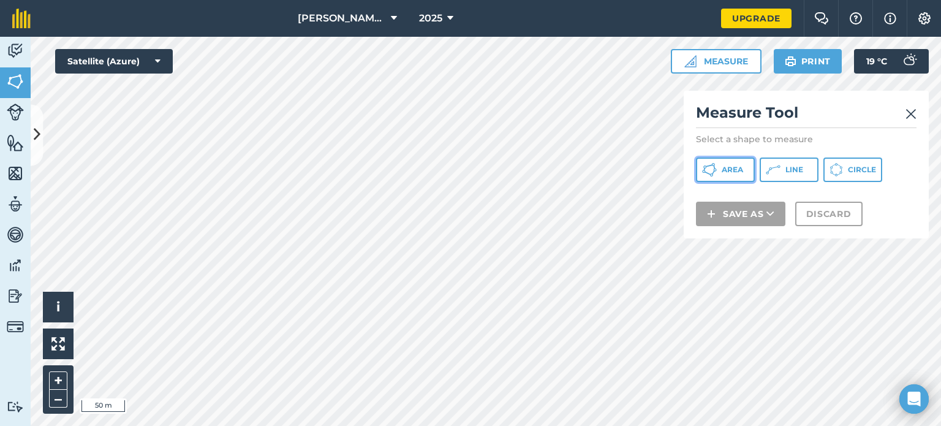
click at [707, 162] on icon at bounding box center [709, 169] width 15 height 15
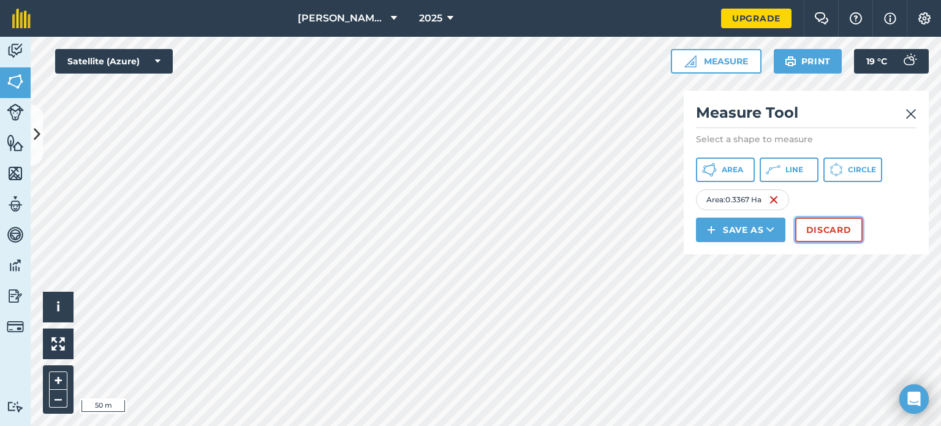
click at [836, 222] on button "Discard" at bounding box center [828, 229] width 67 height 25
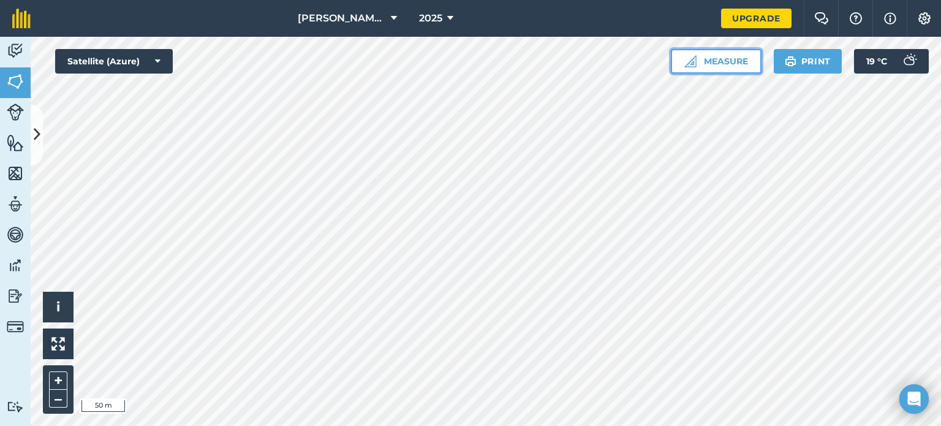
click at [718, 59] on button "Measure" at bounding box center [716, 61] width 91 height 25
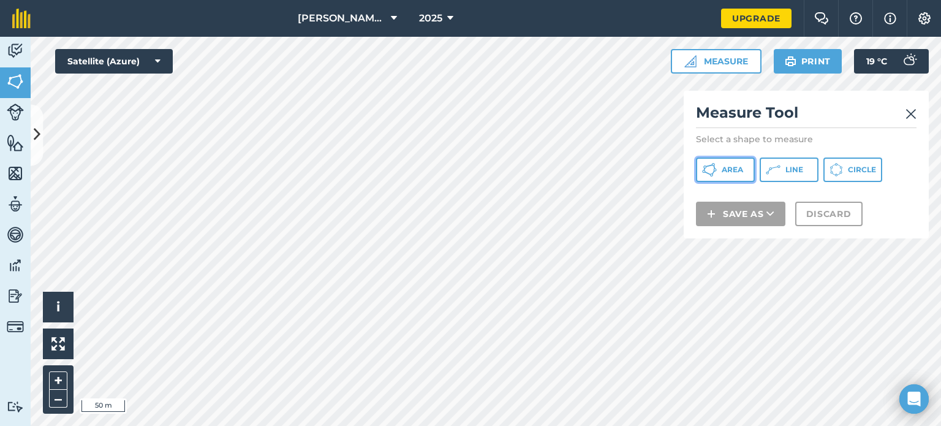
click at [715, 167] on icon at bounding box center [709, 169] width 15 height 15
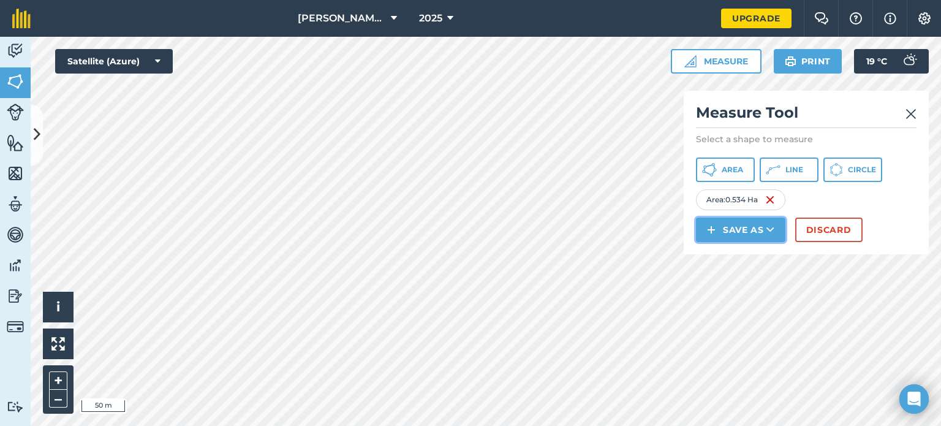
click at [760, 228] on button "Save as" at bounding box center [740, 229] width 89 height 25
click at [745, 251] on link "Field" at bounding box center [741, 257] width 86 height 27
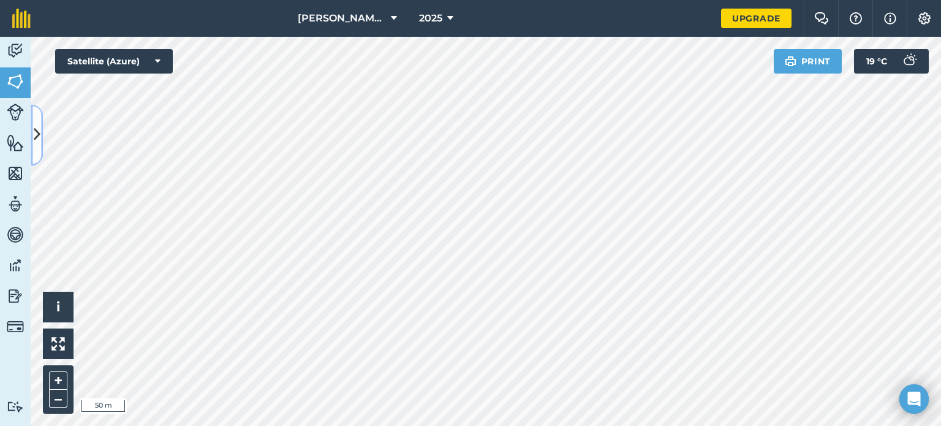
click at [36, 128] on icon at bounding box center [37, 134] width 7 height 21
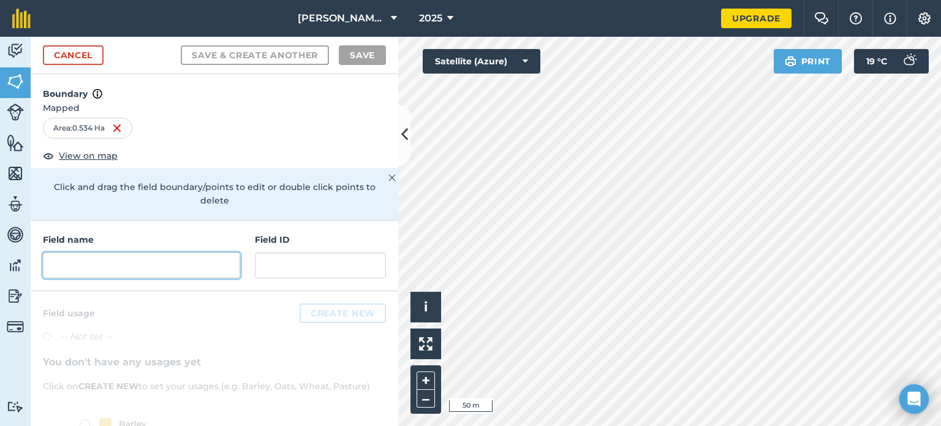
click at [77, 264] on input "text" at bounding box center [141, 265] width 197 height 26
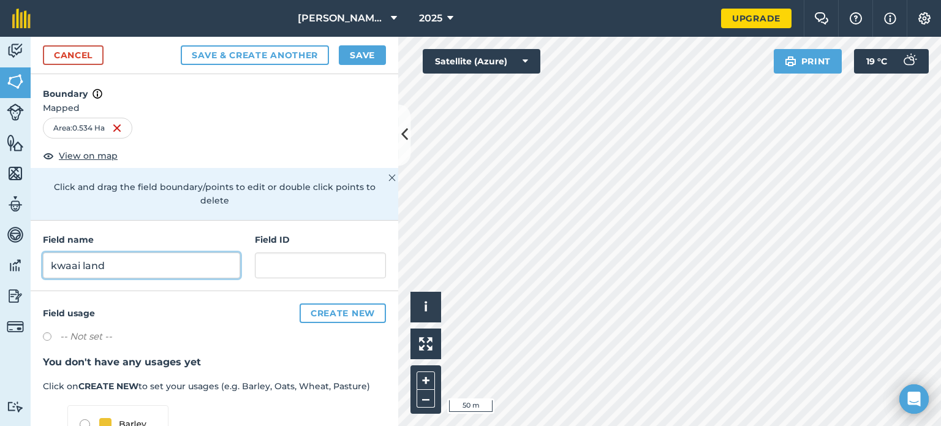
type input "kwaai land"
click at [350, 45] on div "Save & Create Another Save" at bounding box center [283, 55] width 205 height 20
click at [347, 51] on button "Save" at bounding box center [362, 55] width 47 height 20
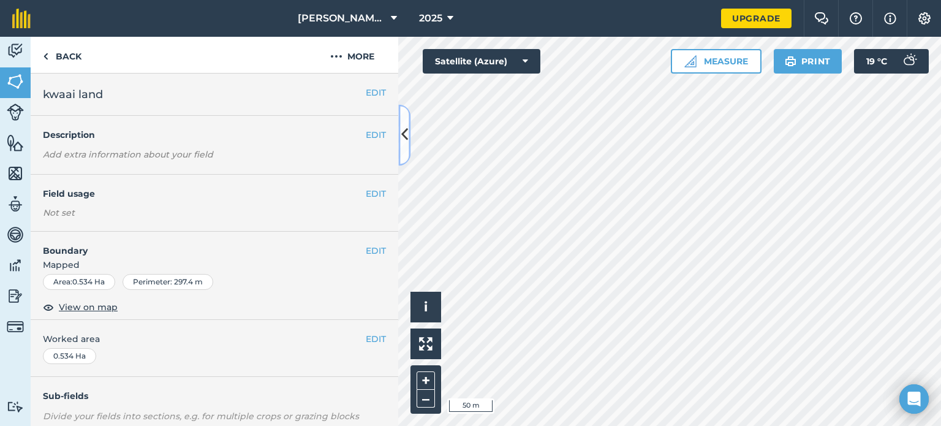
click at [406, 126] on icon at bounding box center [404, 134] width 7 height 21
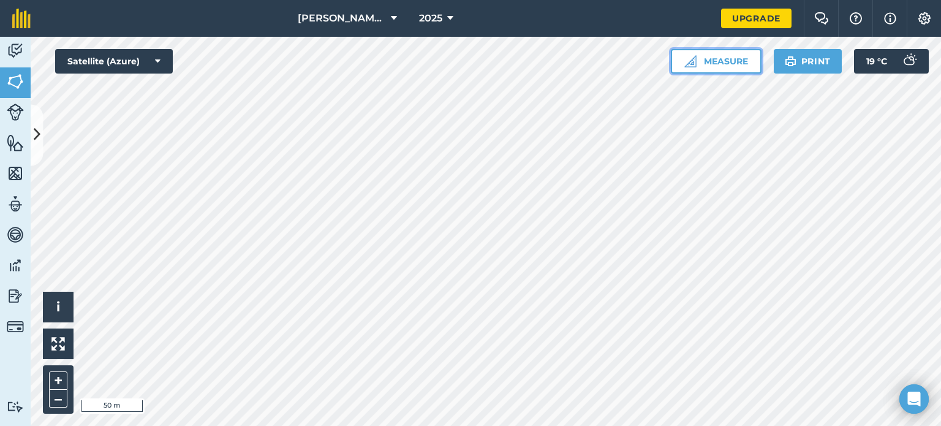
click at [729, 58] on button "Measure" at bounding box center [716, 61] width 91 height 25
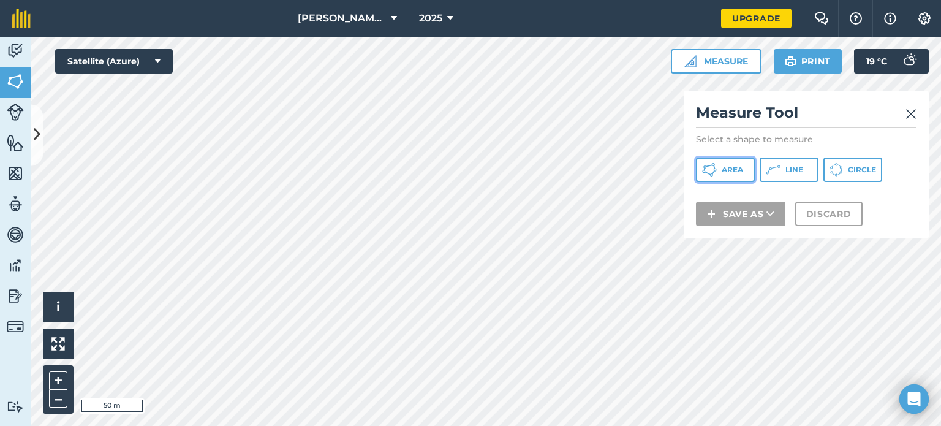
click at [722, 160] on button "Area" at bounding box center [725, 169] width 59 height 25
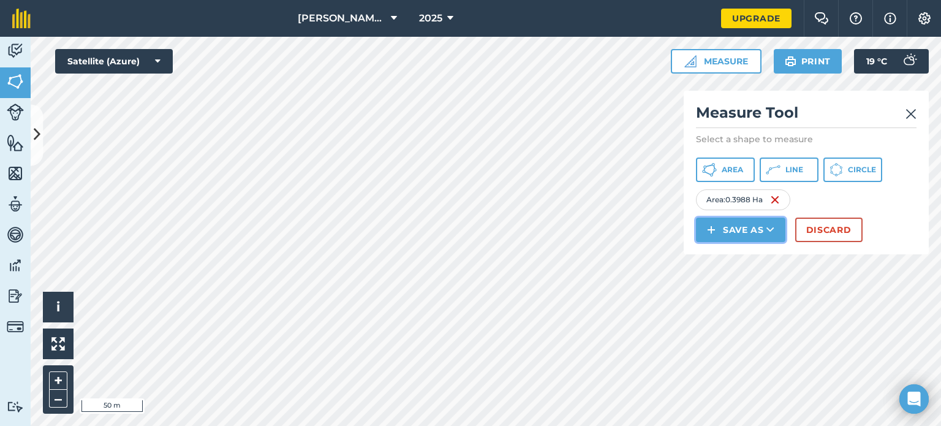
click at [723, 225] on button "Save as" at bounding box center [740, 229] width 89 height 25
click at [733, 252] on link "Field" at bounding box center [741, 257] width 86 height 27
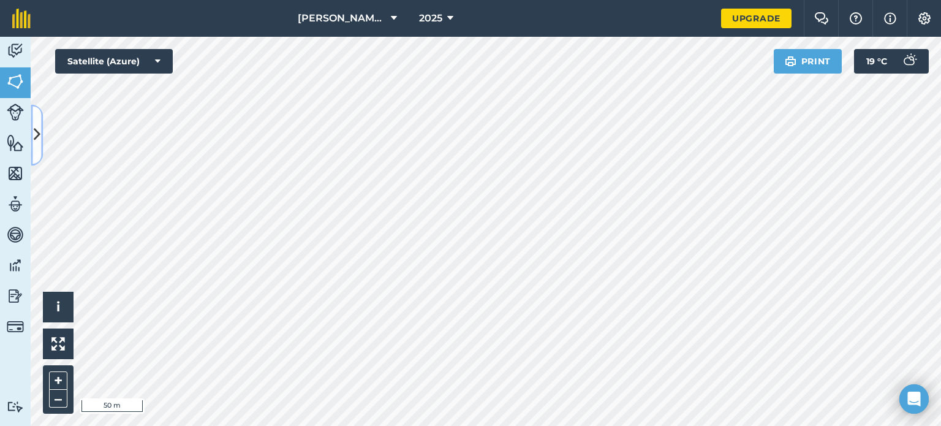
click at [36, 137] on icon at bounding box center [37, 134] width 7 height 21
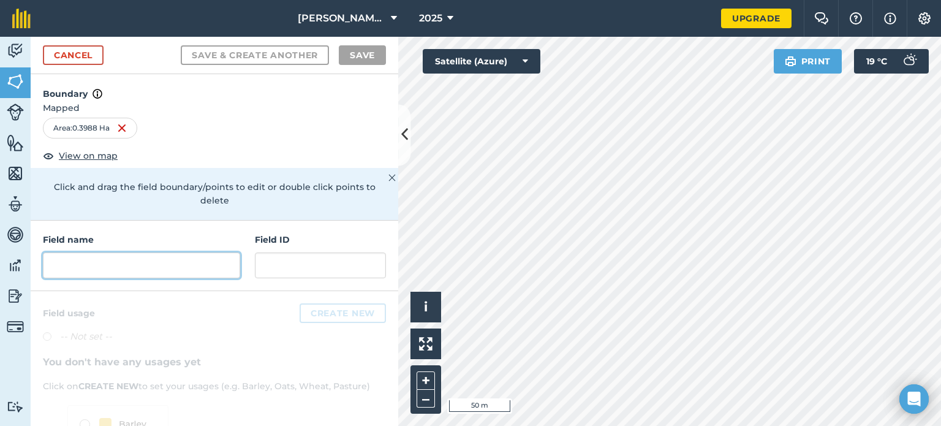
click at [75, 263] on input "text" at bounding box center [141, 265] width 197 height 26
type input "m"
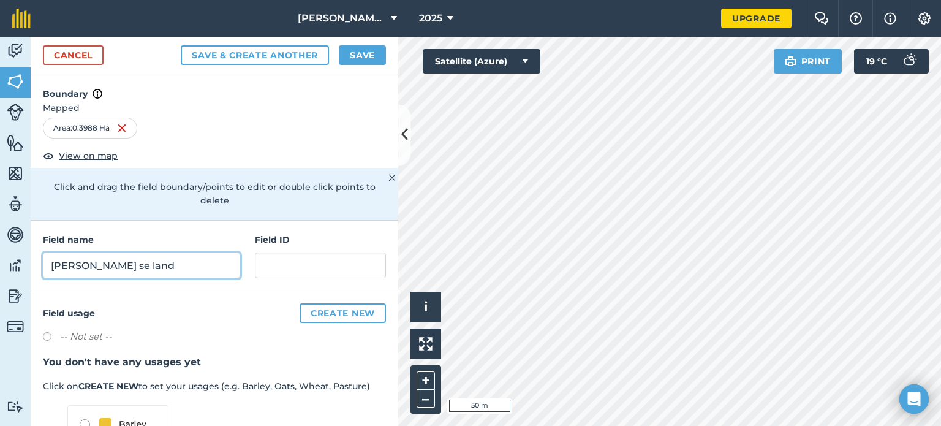
type input "[PERSON_NAME] se land"
click at [358, 51] on button "Save" at bounding box center [362, 55] width 47 height 20
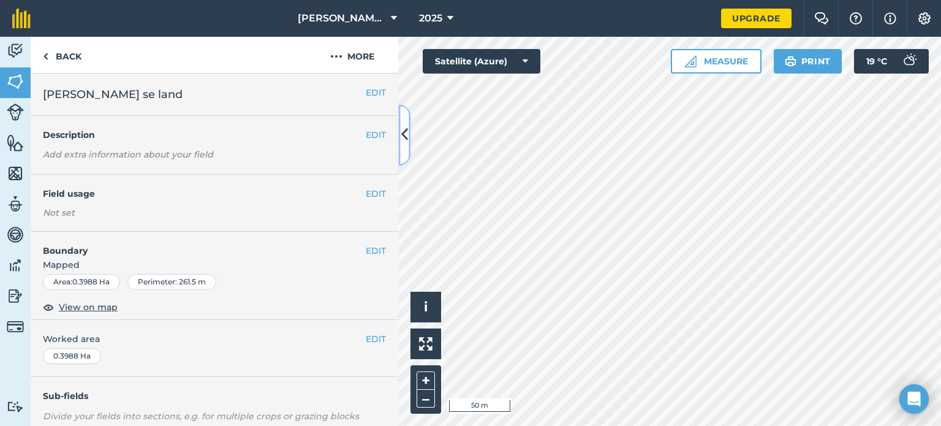
click at [404, 120] on button at bounding box center [404, 134] width 12 height 61
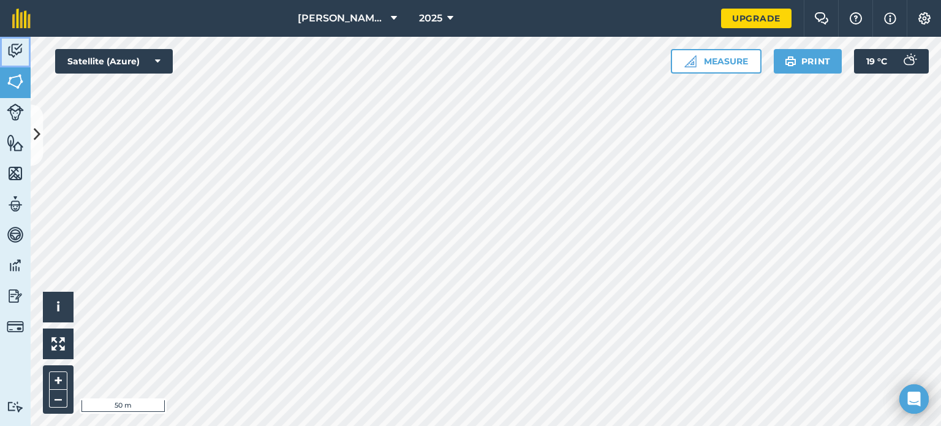
click at [13, 47] on img at bounding box center [15, 51] width 17 height 18
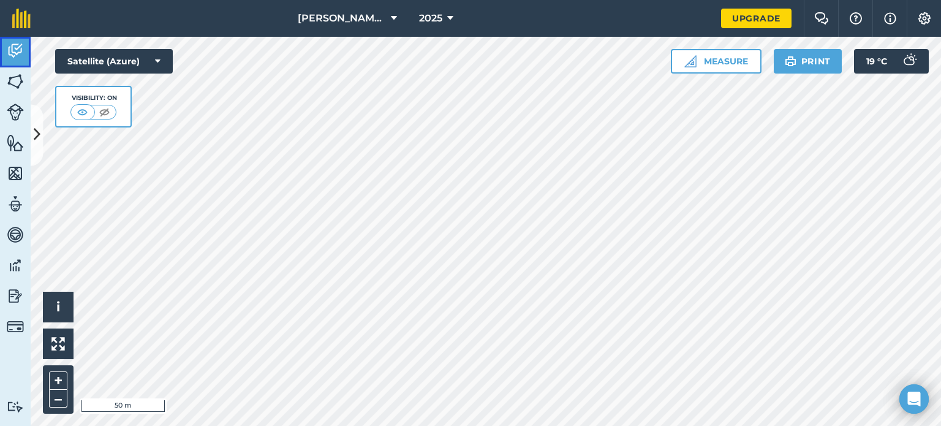
click at [13, 47] on img at bounding box center [15, 51] width 17 height 18
click at [101, 107] on img at bounding box center [104, 112] width 15 height 12
click at [11, 42] on img at bounding box center [15, 51] width 17 height 18
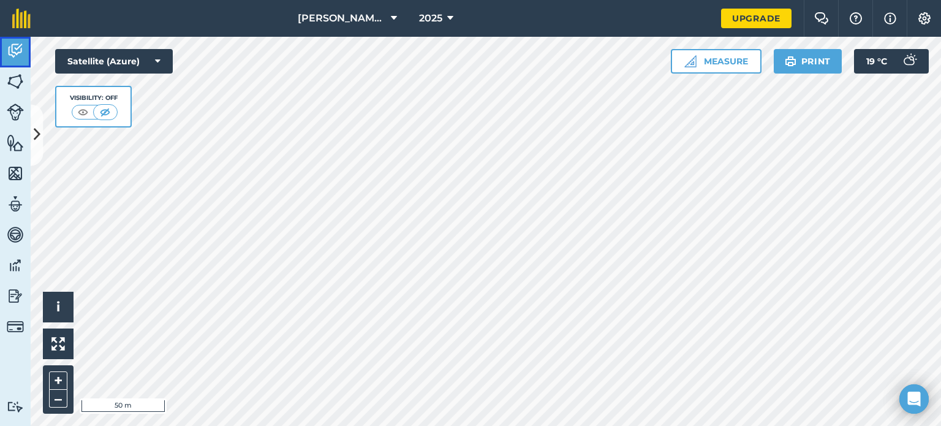
click at [11, 42] on img at bounding box center [15, 51] width 17 height 18
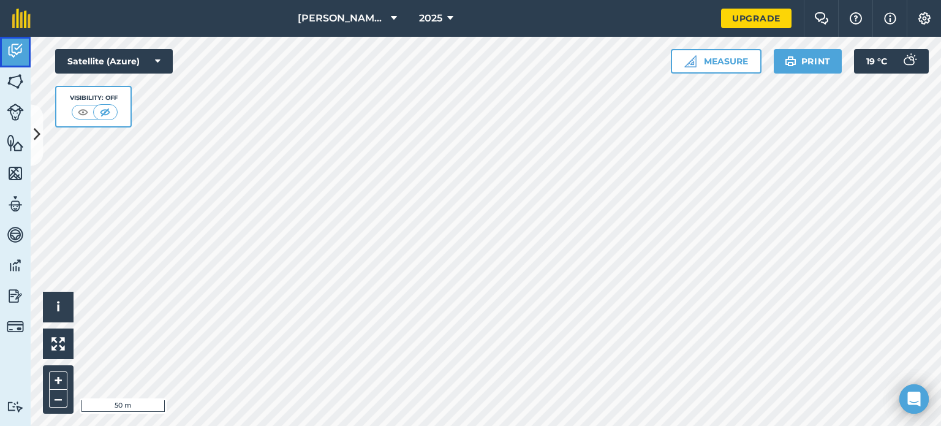
click at [11, 42] on img at bounding box center [15, 51] width 17 height 18
drag, startPoint x: 11, startPoint y: 41, endPoint x: 15, endPoint y: 83, distance: 41.8
click at [15, 83] on div "Activity Fields Livestock Features Maps Team Vehicles Data Reporting Billing Tu…" at bounding box center [15, 231] width 31 height 389
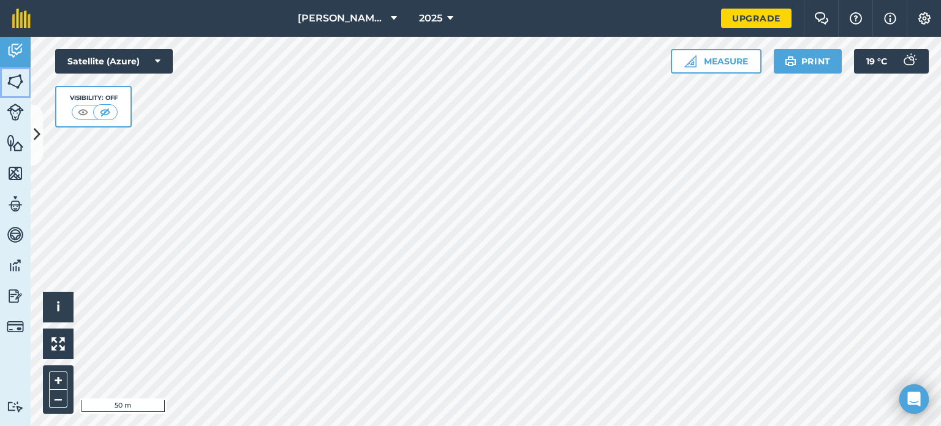
click at [15, 83] on img at bounding box center [15, 81] width 17 height 18
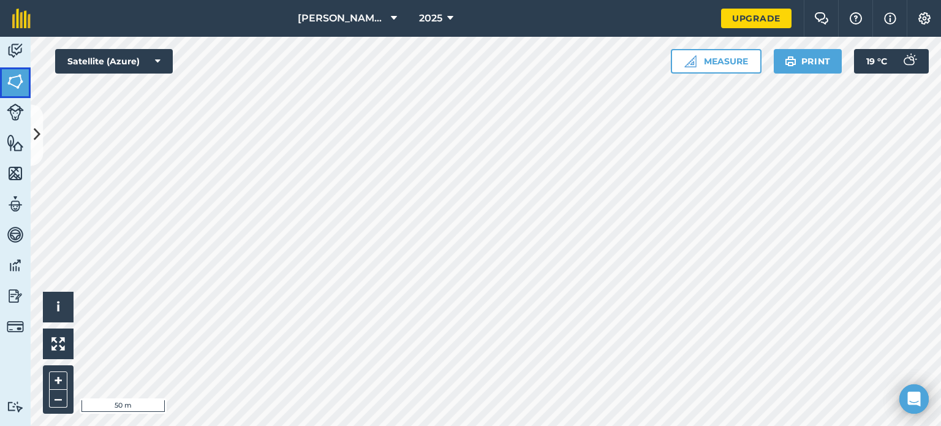
click at [15, 83] on img at bounding box center [15, 81] width 17 height 18
click at [101, 6] on nav "hendriks plaas 2025" at bounding box center [382, 18] width 678 height 37
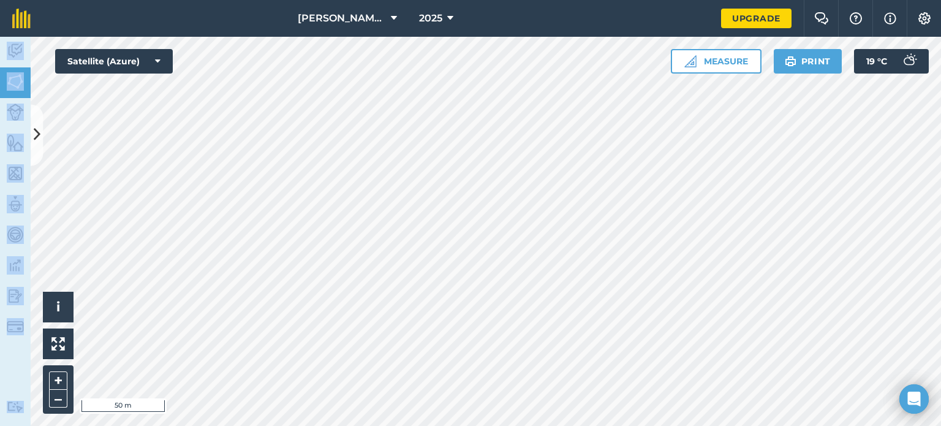
drag, startPoint x: 101, startPoint y: 6, endPoint x: 426, endPoint y: 7, distance: 324.6
click at [426, 7] on nav "hendriks plaas 2025" at bounding box center [382, 18] width 678 height 37
click at [635, 0] on html "**********" at bounding box center [470, 213] width 941 height 426
click at [34, 143] on icon at bounding box center [37, 134] width 7 height 21
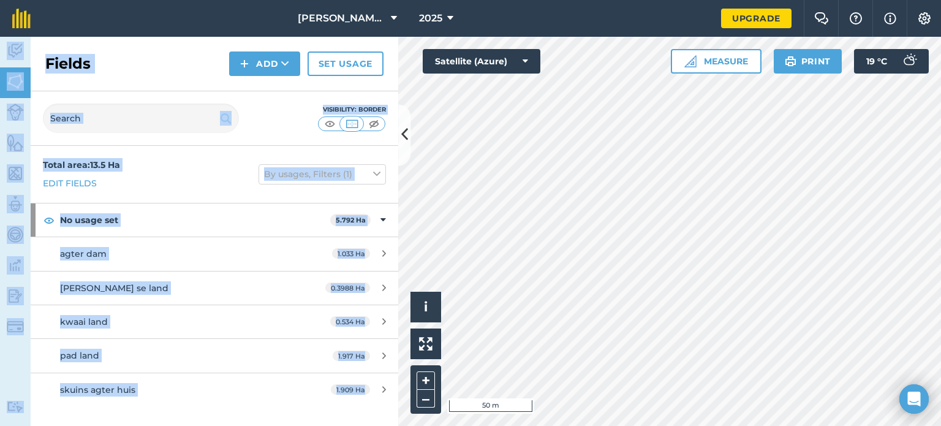
click at [148, 134] on div "Activity Fields Livestock Features Maps Team Vehicles Data Reporting Billing Tu…" at bounding box center [470, 231] width 941 height 389
click at [145, 73] on div "Fields Add Set usage" at bounding box center [215, 64] width 368 height 55
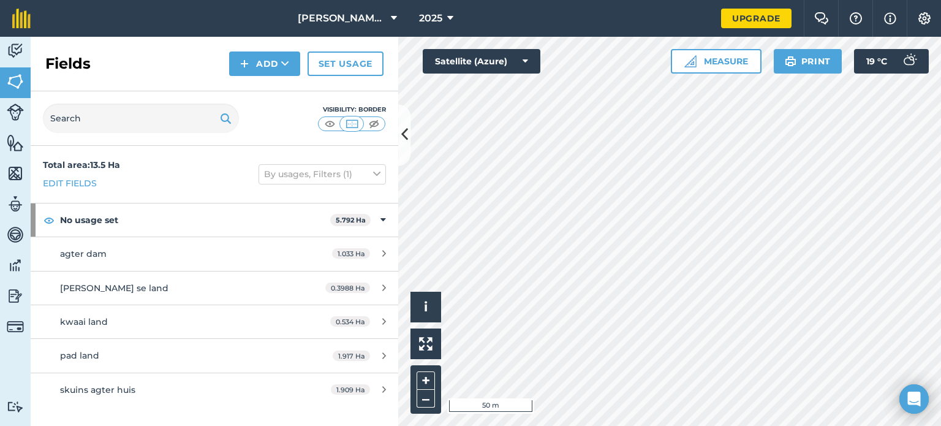
click at [145, 73] on div "Fields Add Set usage" at bounding box center [215, 64] width 368 height 55
click at [17, 262] on img at bounding box center [15, 265] width 17 height 18
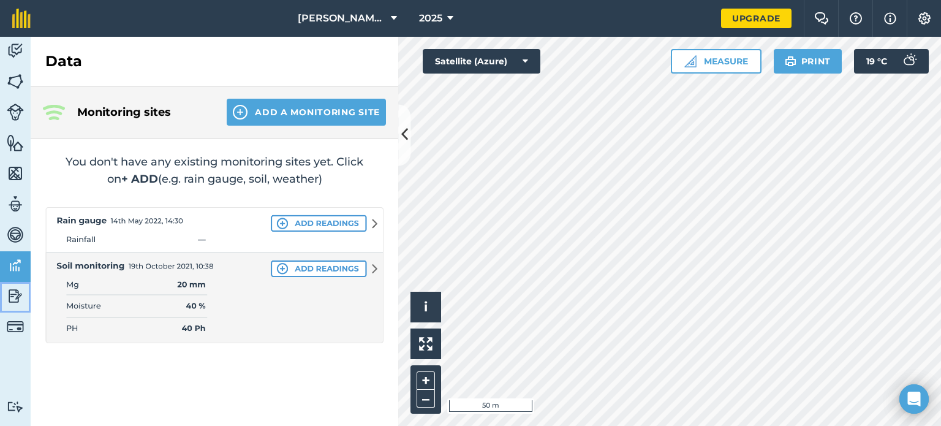
click at [16, 290] on img at bounding box center [15, 296] width 17 height 18
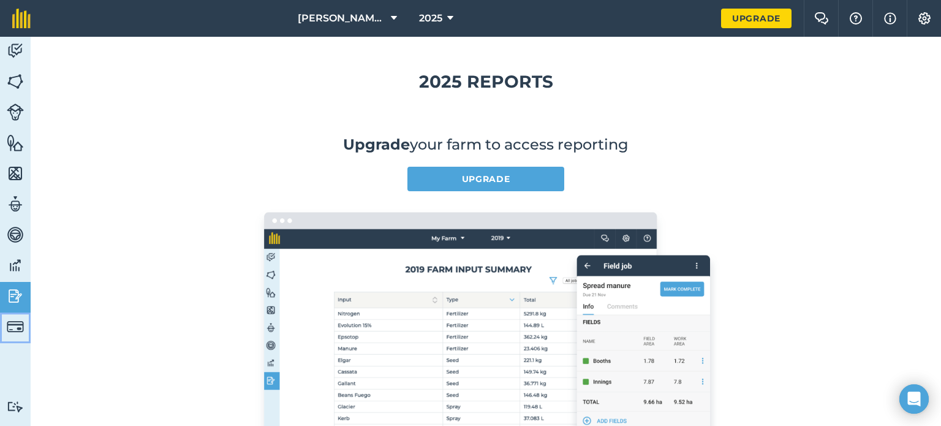
click at [20, 325] on img at bounding box center [15, 326] width 17 height 17
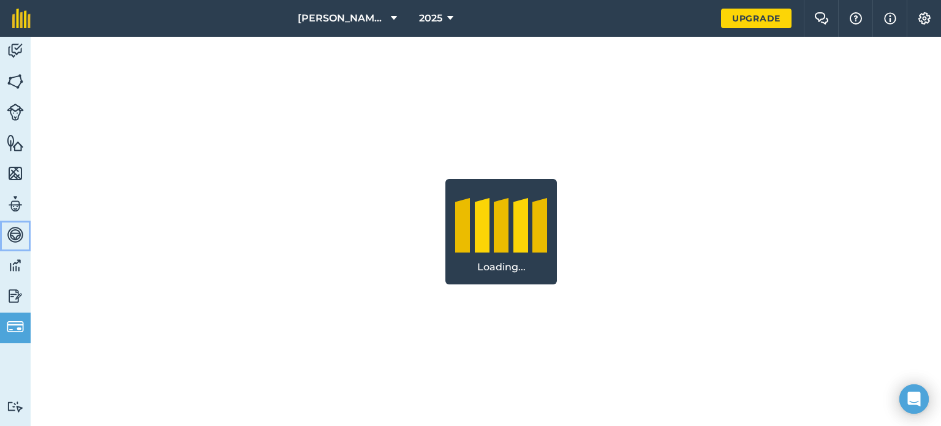
click at [12, 230] on img at bounding box center [15, 234] width 17 height 18
